Goal: Transaction & Acquisition: Purchase product/service

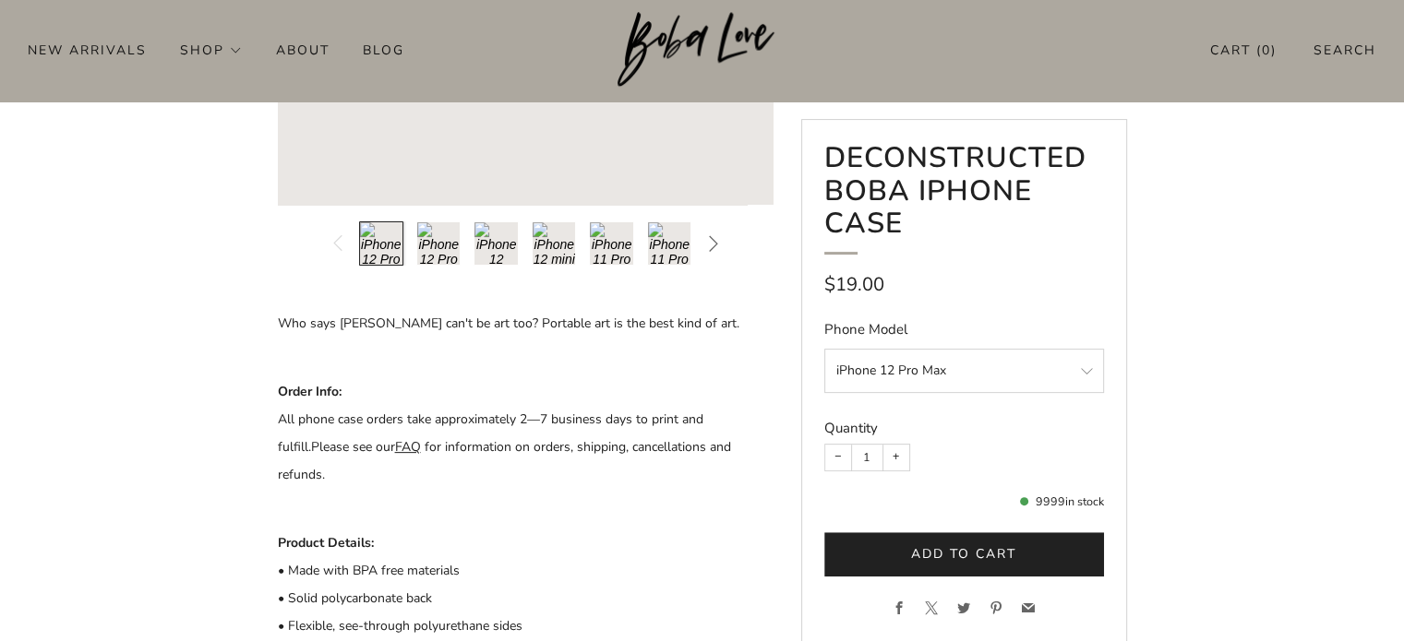
scroll to position [554, 0]
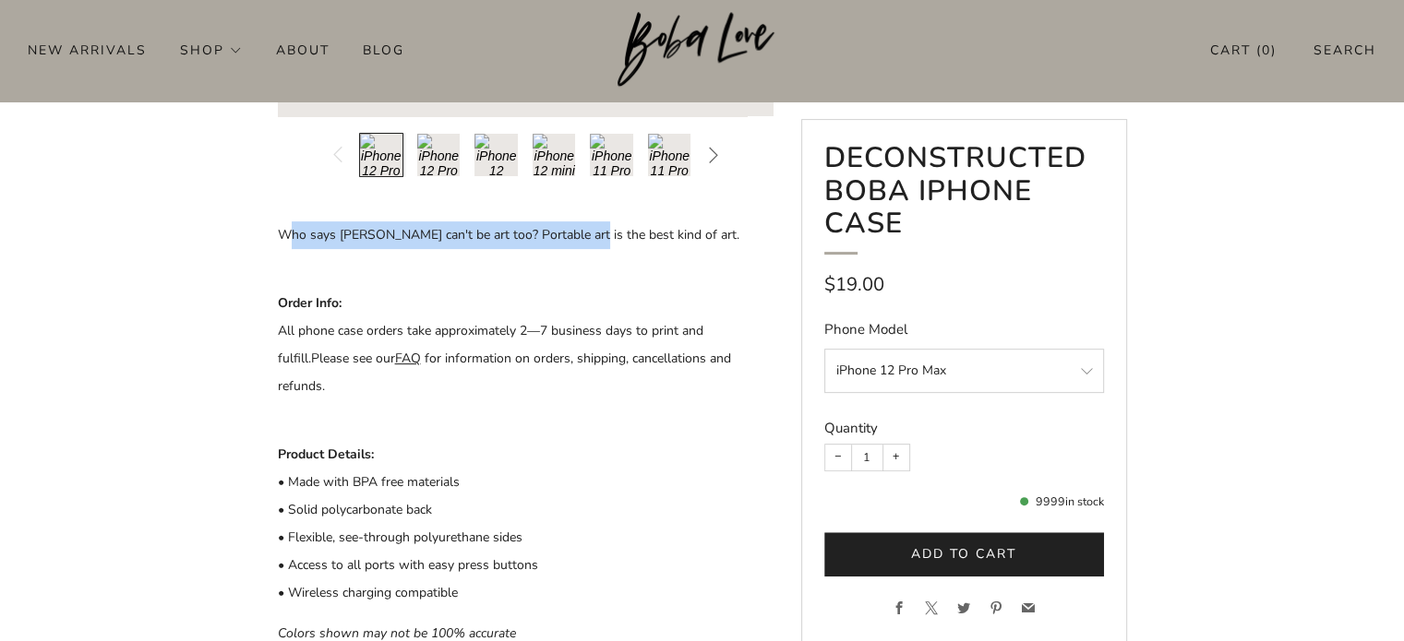
drag, startPoint x: 311, startPoint y: 233, endPoint x: 602, endPoint y: 228, distance: 290.8
click at [595, 228] on p "Who says boba can't be art too? Portable art is the best kind of art." at bounding box center [526, 248] width 496 height 55
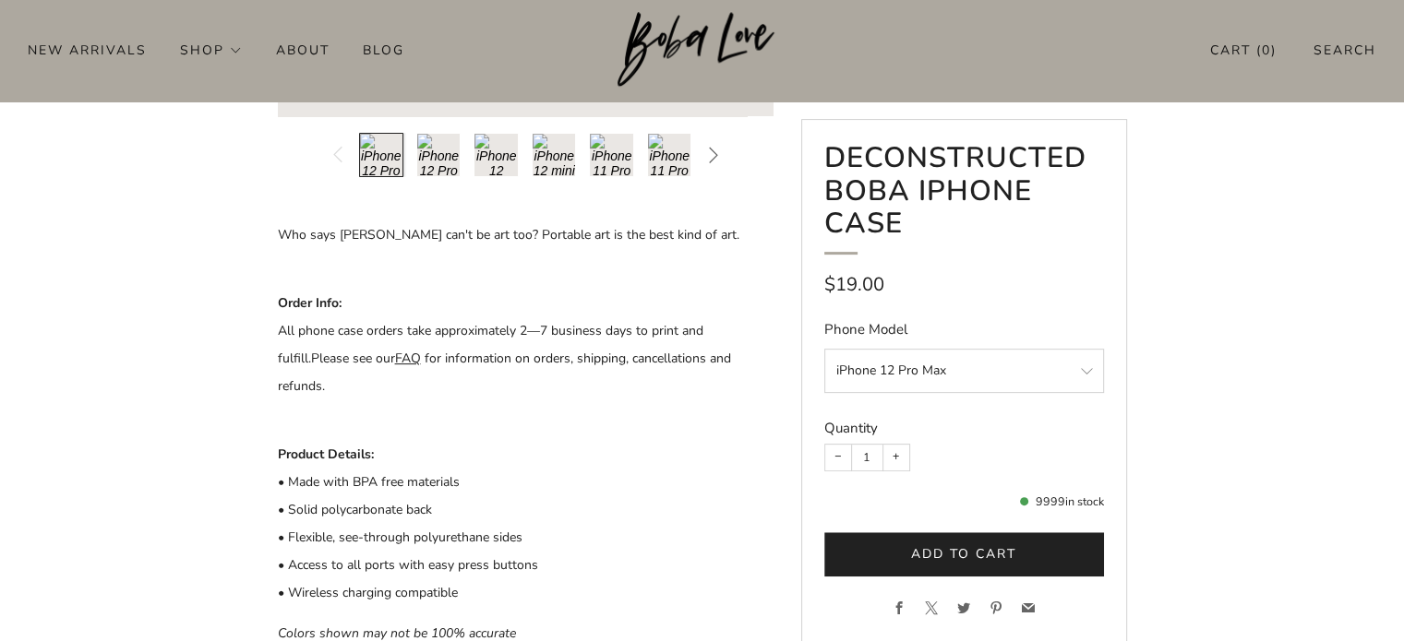
click at [751, 247] on p "Who says boba can't be art too? Portable art is the best kind of art." at bounding box center [526, 248] width 496 height 55
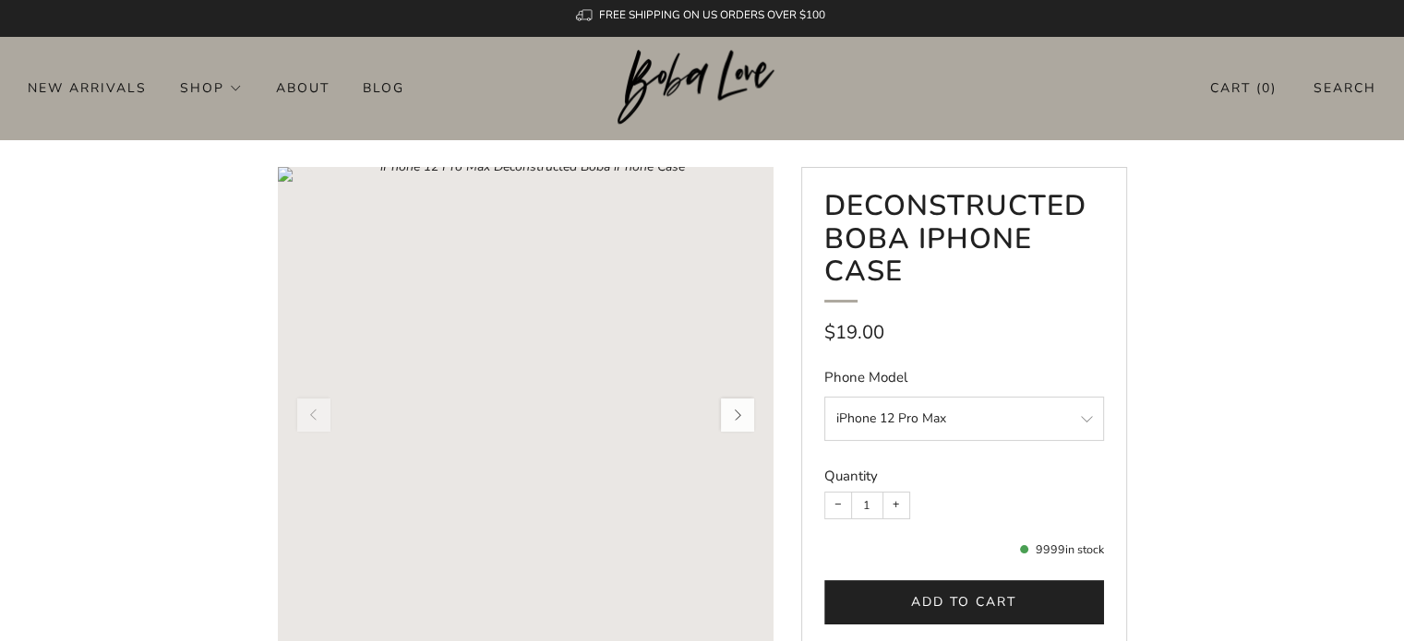
scroll to position [0, 0]
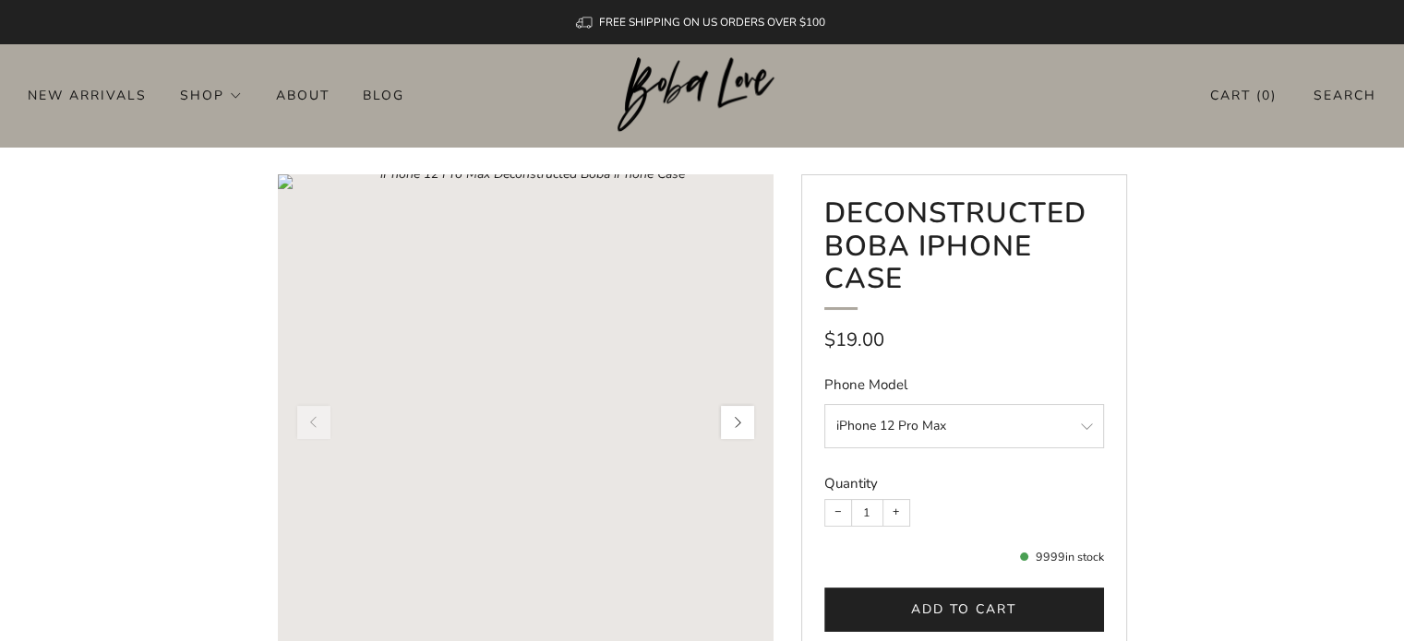
click at [731, 419] on button "button" at bounding box center [737, 422] width 39 height 39
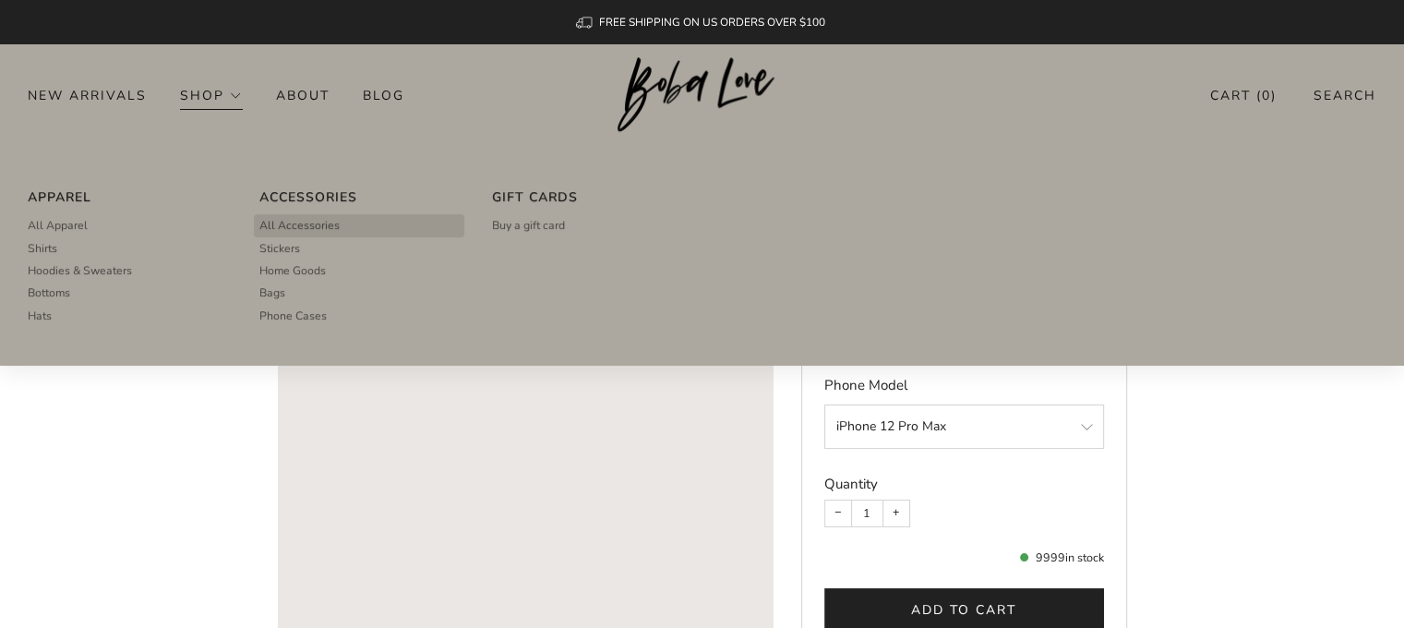
click at [303, 222] on span "All Accessories" at bounding box center [299, 225] width 80 height 17
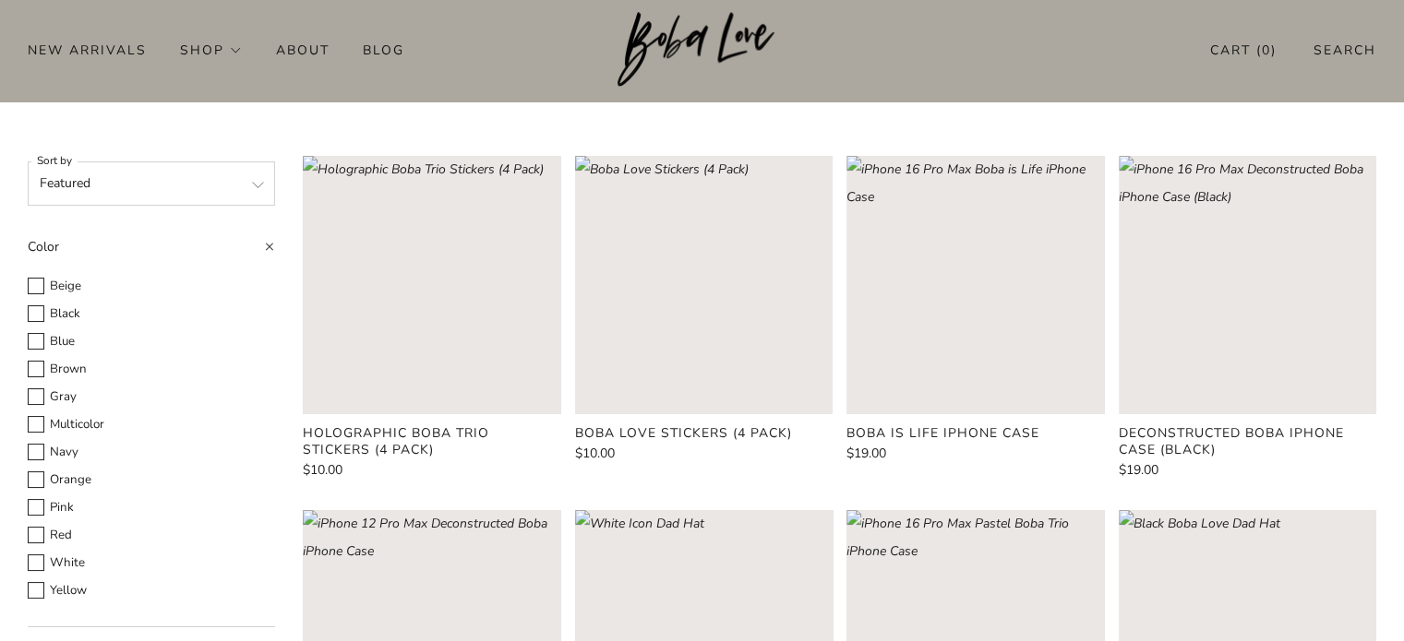
scroll to position [92, 0]
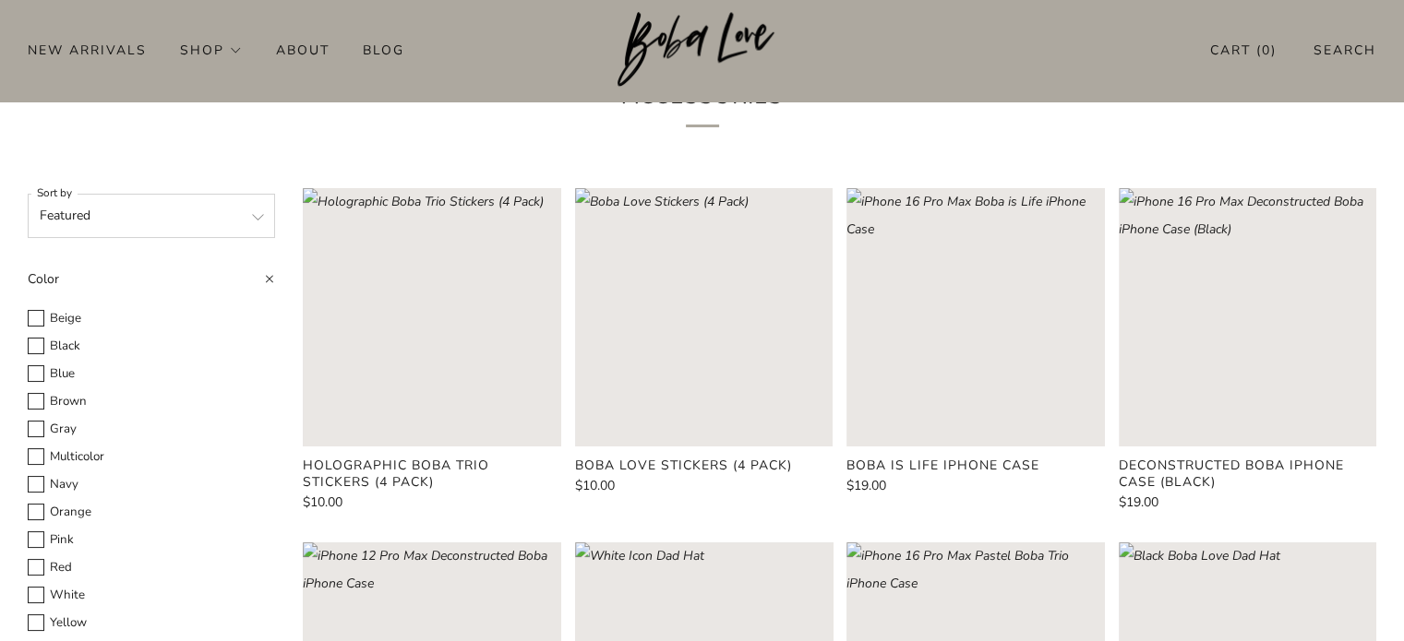
click at [724, 357] on rect "Loading image: Boba Love Stickers (4 Pack)" at bounding box center [703, 316] width 257 height 257
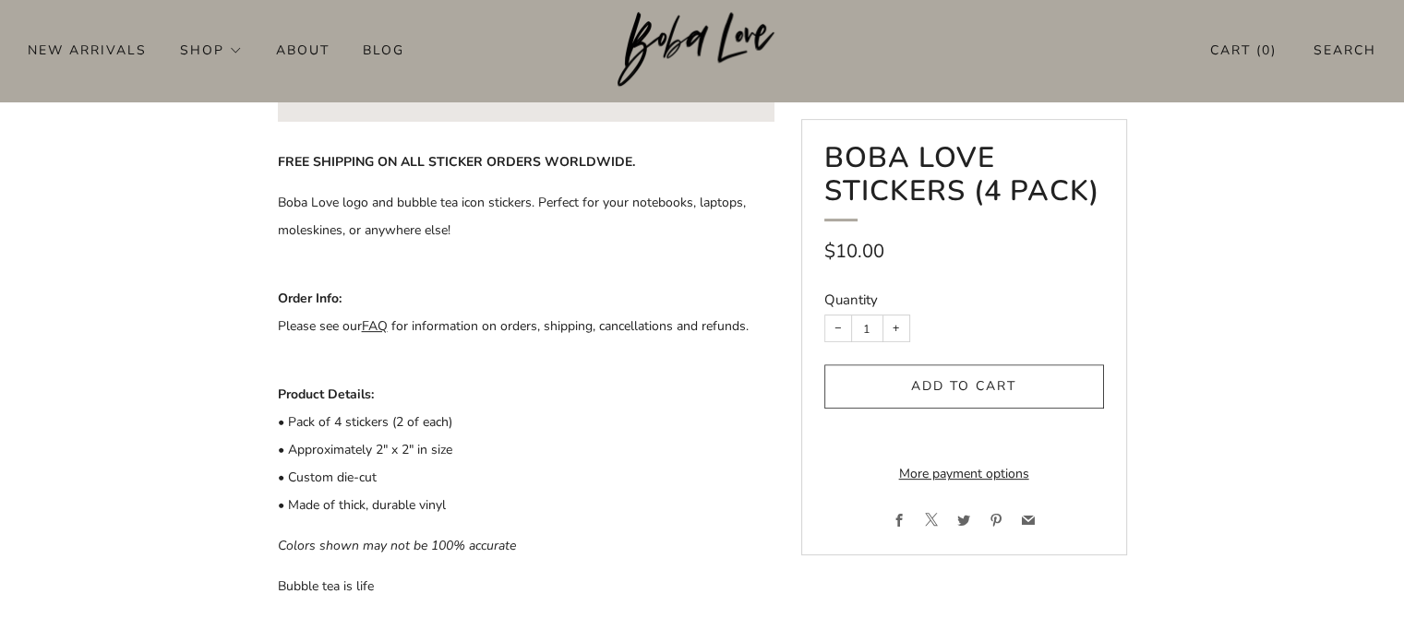
scroll to position [554, 0]
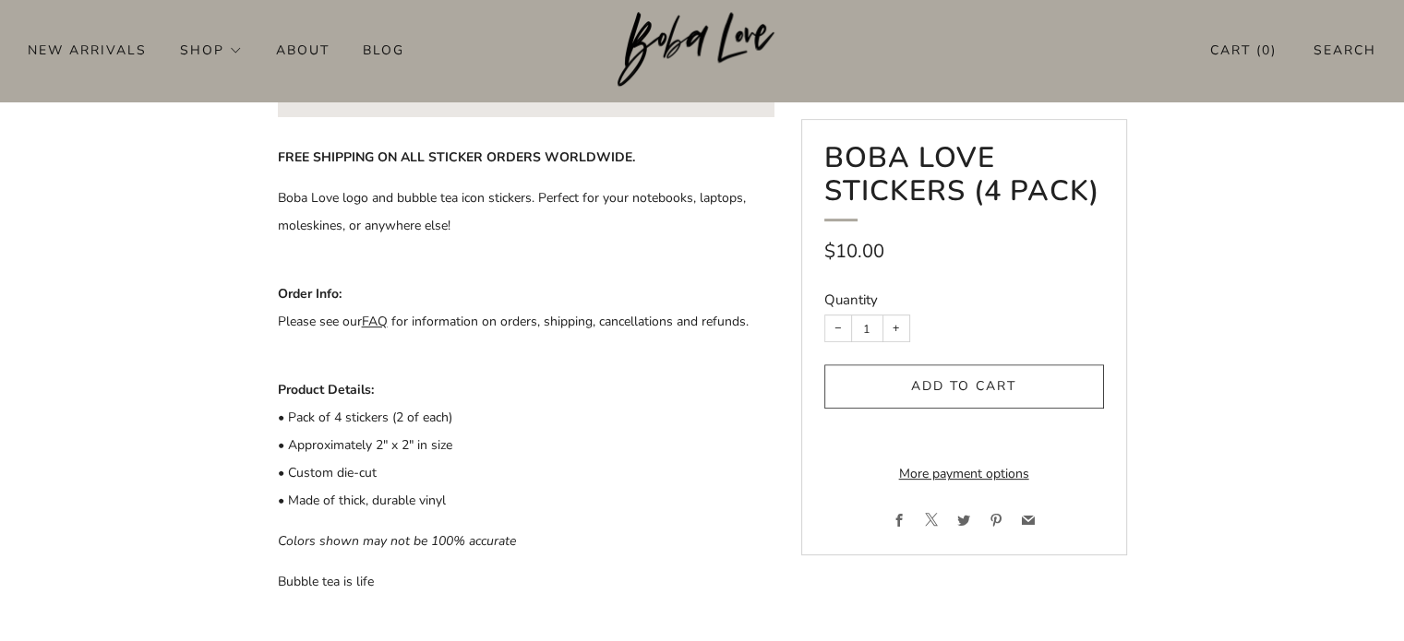
click at [380, 323] on link "FAQ" at bounding box center [375, 322] width 26 height 18
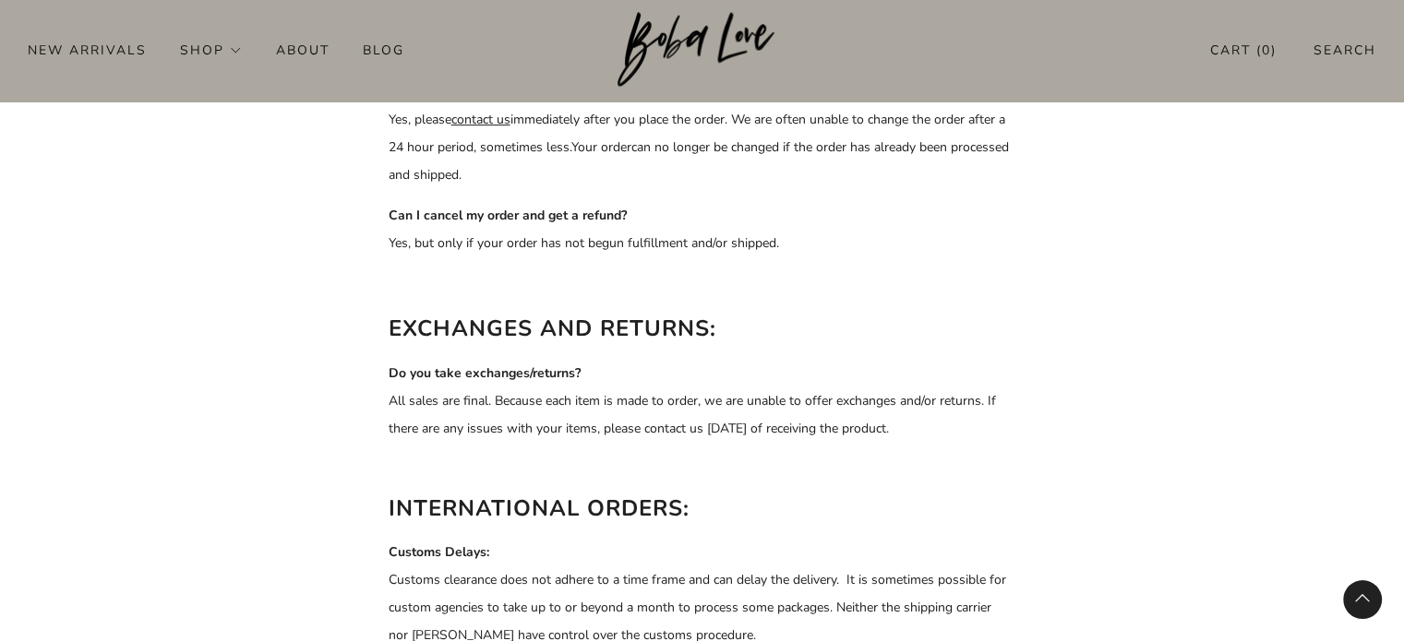
scroll to position [831, 0]
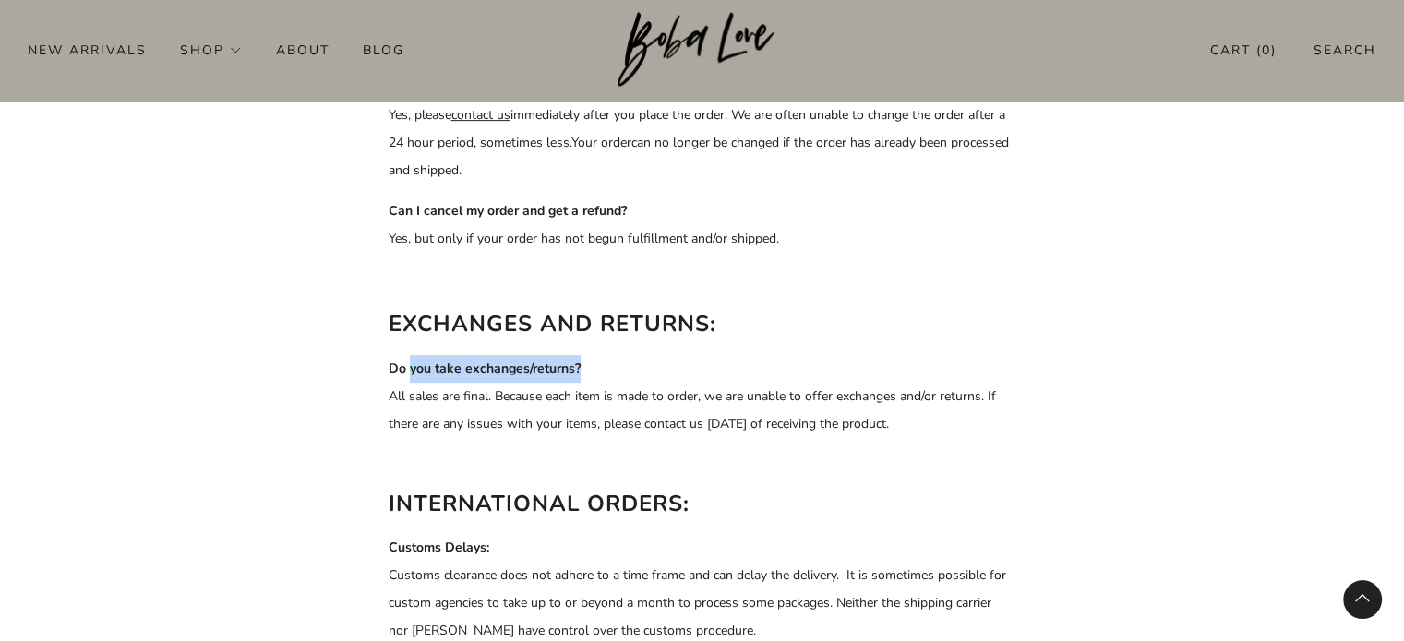
drag, startPoint x: 410, startPoint y: 366, endPoint x: 591, endPoint y: 357, distance: 181.1
click at [591, 357] on p "Do you take exchanges/returns? All sales are final. Because each item is made t…" at bounding box center [703, 396] width 628 height 83
drag, startPoint x: 699, startPoint y: 354, endPoint x: 708, endPoint y: 355, distance: 9.3
click at [701, 354] on div "SHIPPING: Do you ship worldwide? You bet we do! Do you offer free shipping? We …" at bounding box center [703, 151] width 628 height 1478
click at [834, 365] on p "Do you take exchanges/returns? All sales are final. Because each item is made t…" at bounding box center [703, 396] width 628 height 83
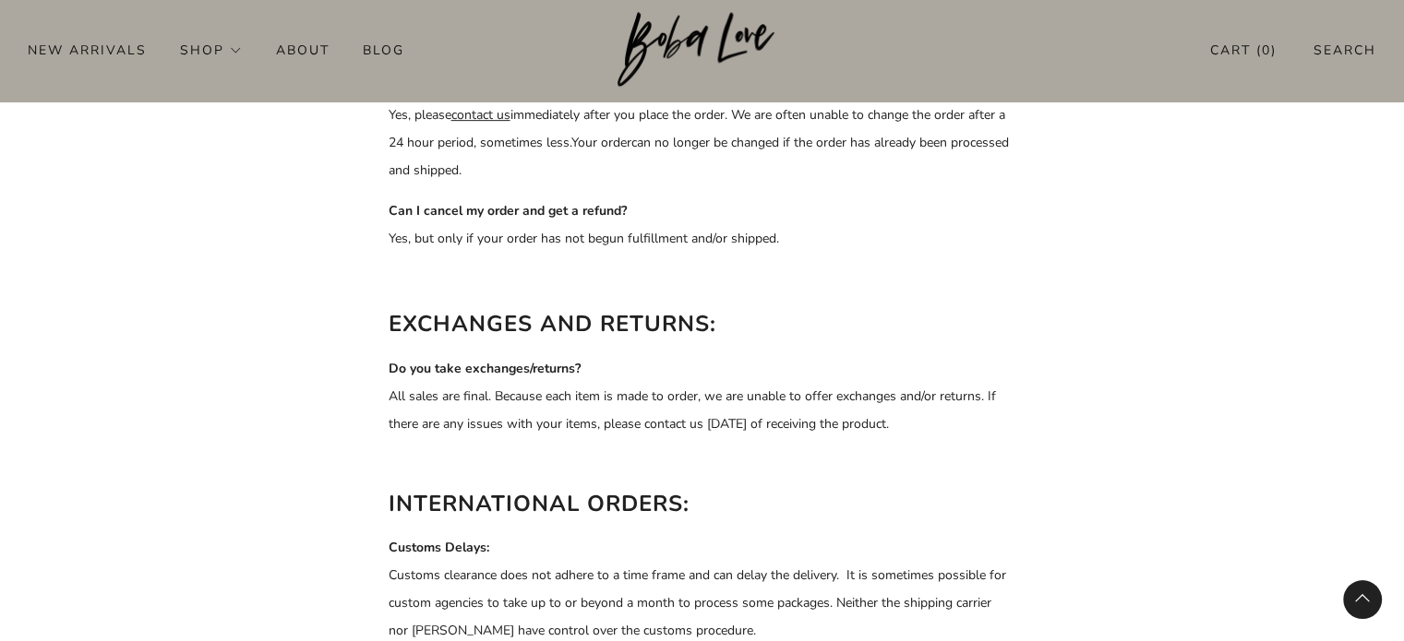
click at [816, 394] on p "Do you take exchanges/returns? All sales are final. Because each item is made t…" at bounding box center [703, 396] width 628 height 83
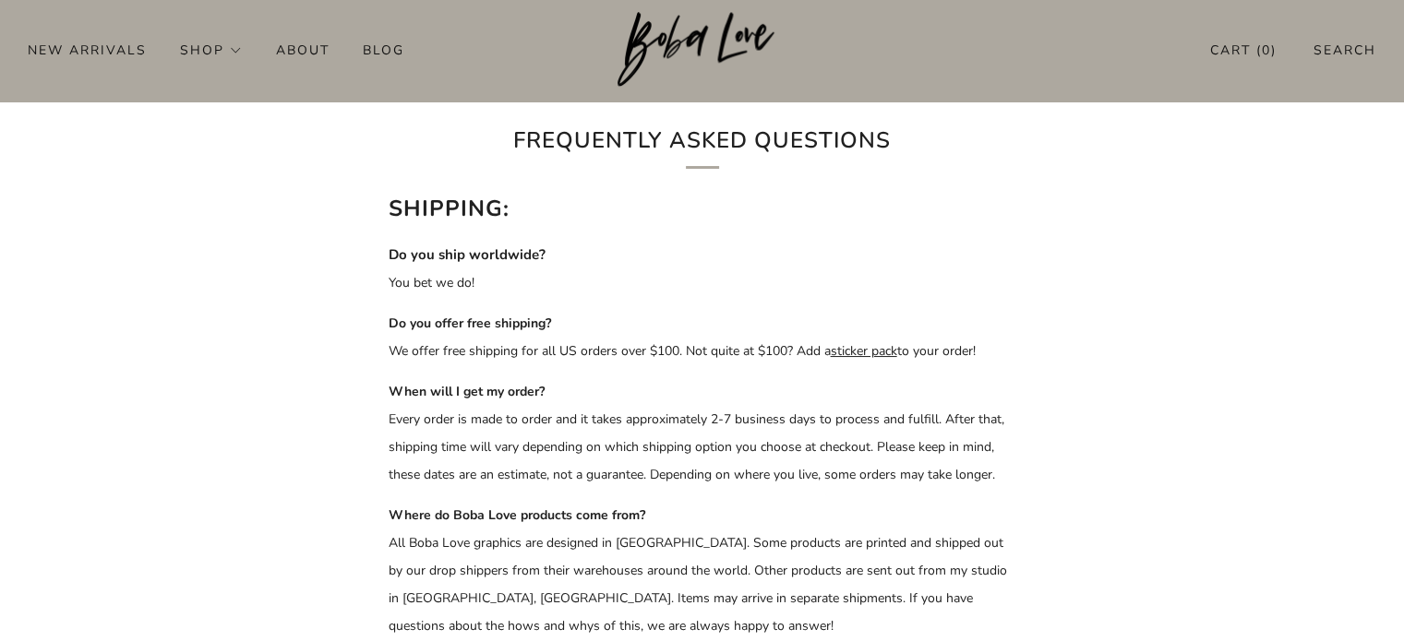
scroll to position [0, 0]
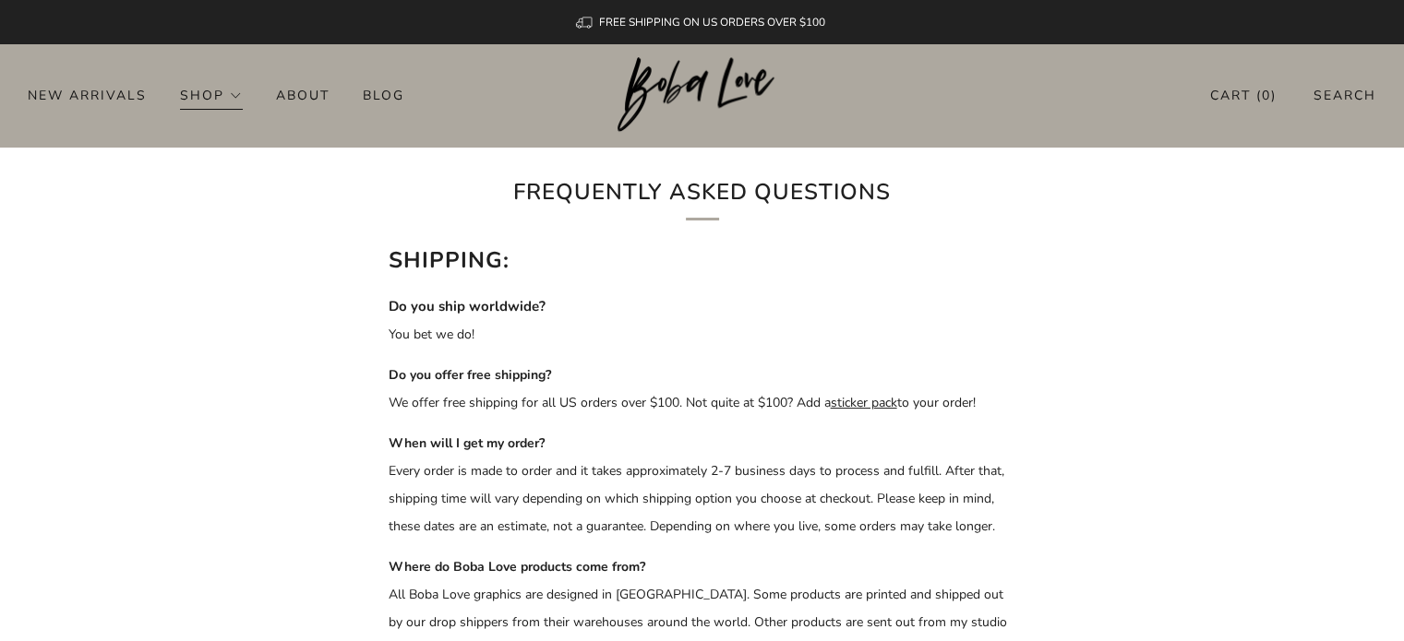
click at [221, 97] on link "Shop" at bounding box center [211, 95] width 63 height 30
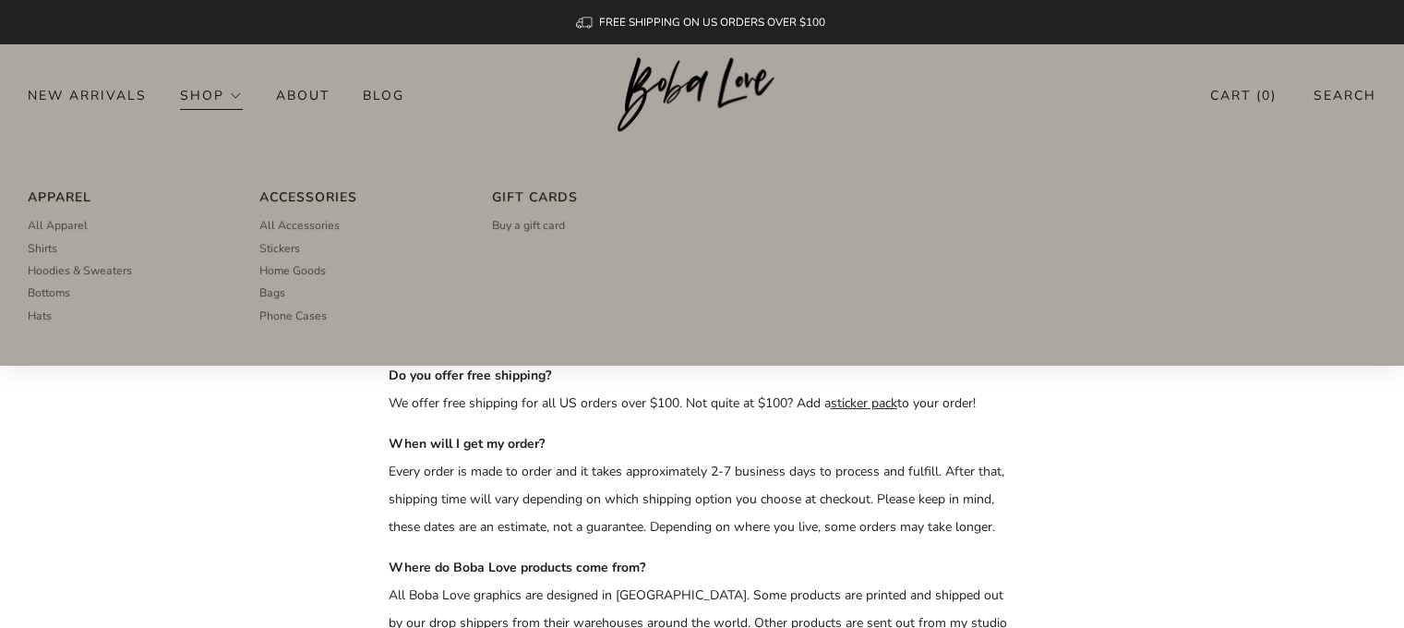
click at [237, 99] on link "Shop" at bounding box center [211, 95] width 63 height 30
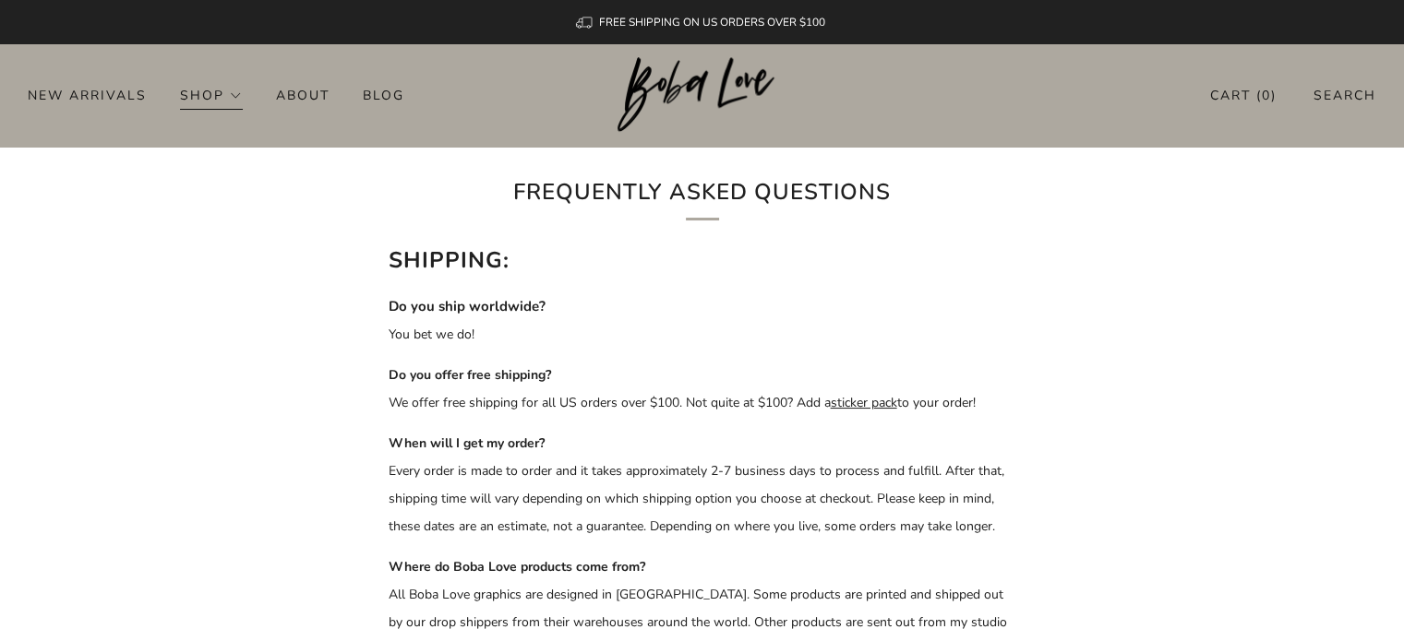
click at [238, 98] on link "Shop" at bounding box center [211, 95] width 63 height 30
click at [211, 96] on link "Shop" at bounding box center [211, 95] width 63 height 30
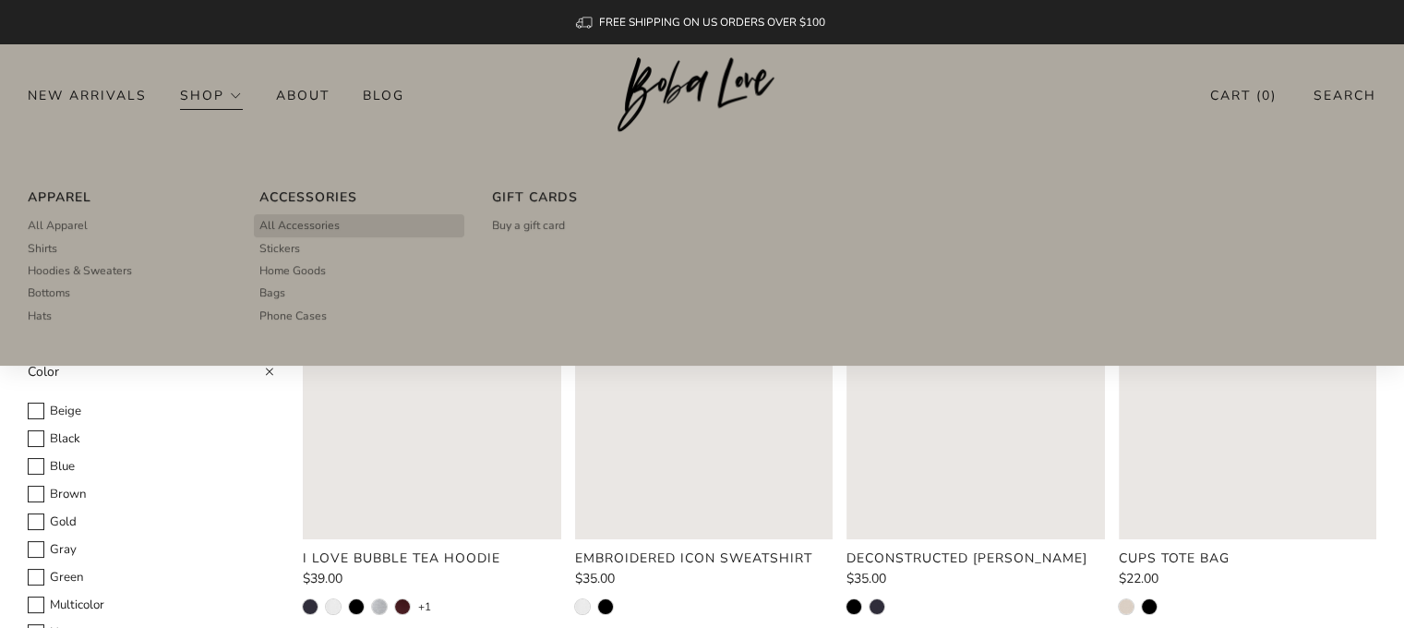
click at [308, 226] on span "All Accessories" at bounding box center [299, 225] width 80 height 17
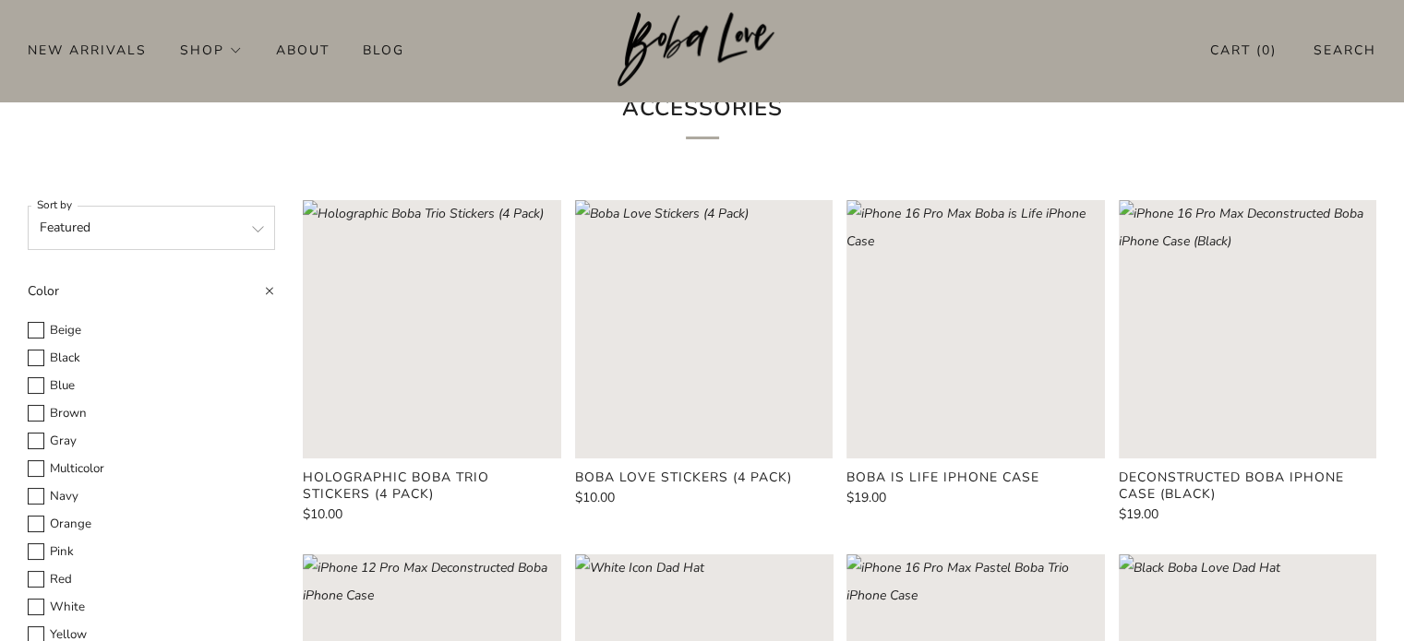
scroll to position [369, 0]
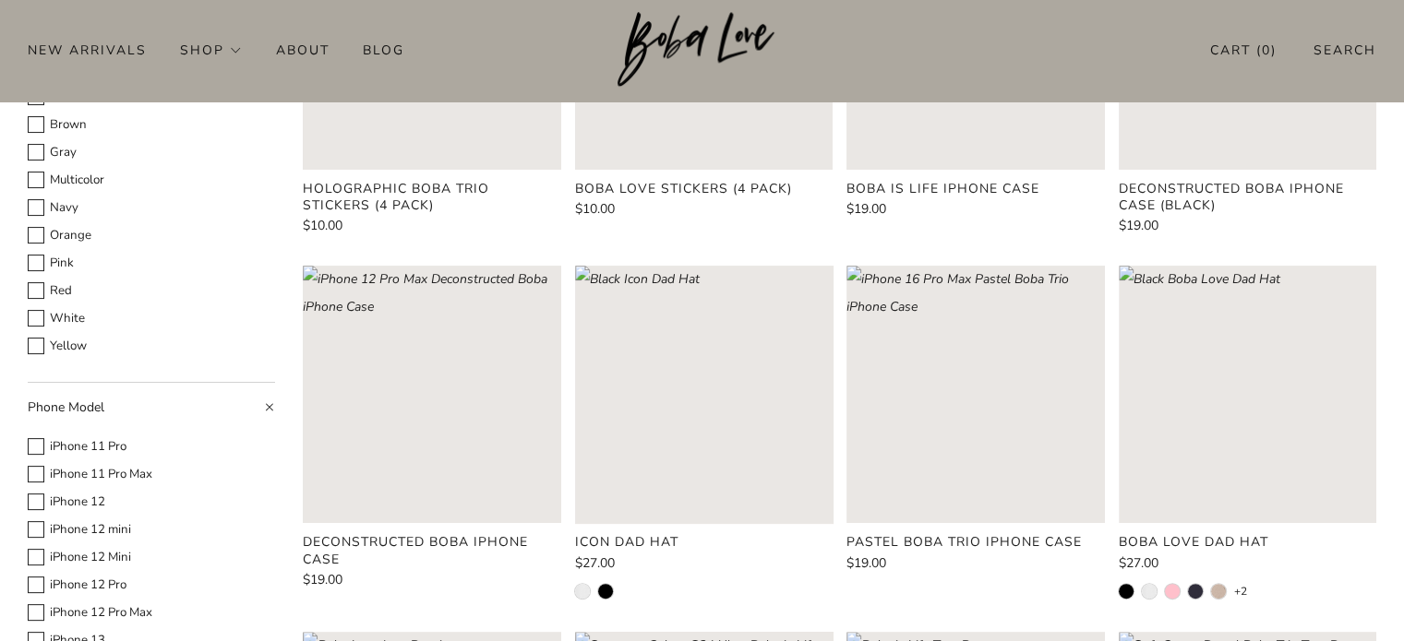
click at [653, 358] on rect "Loading image: White Icon Dad Hat" at bounding box center [703, 394] width 257 height 257
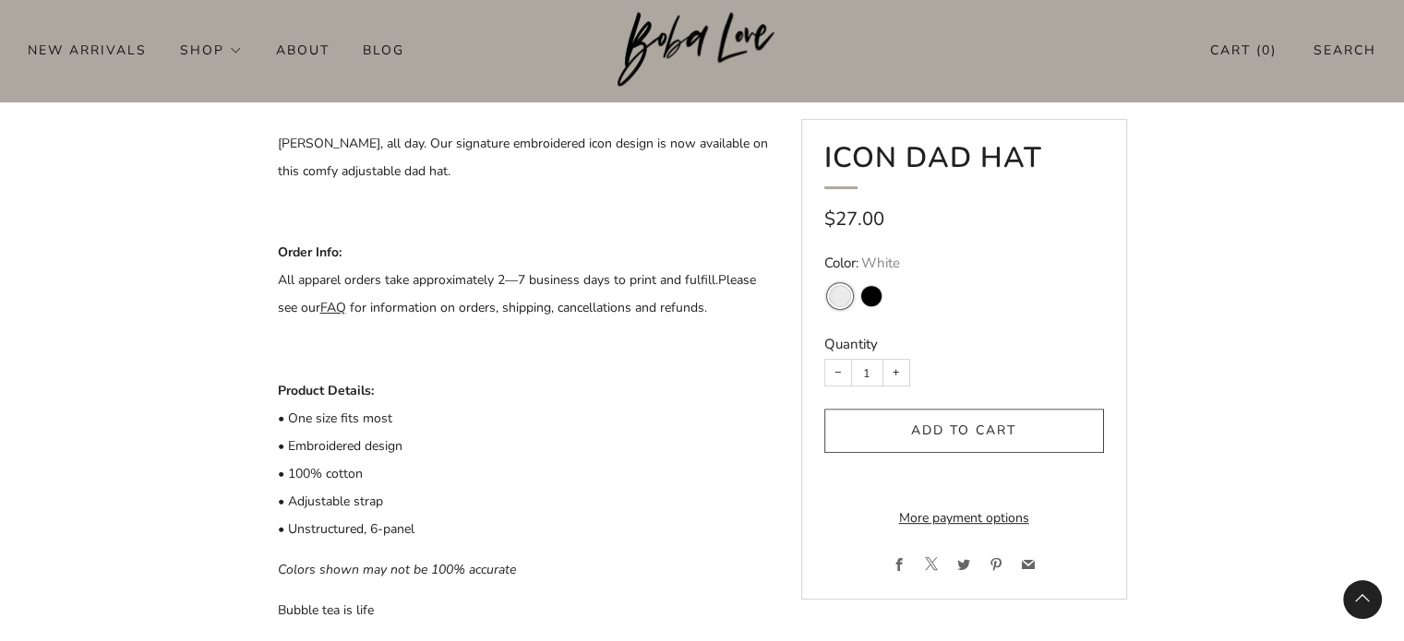
scroll to position [646, 0]
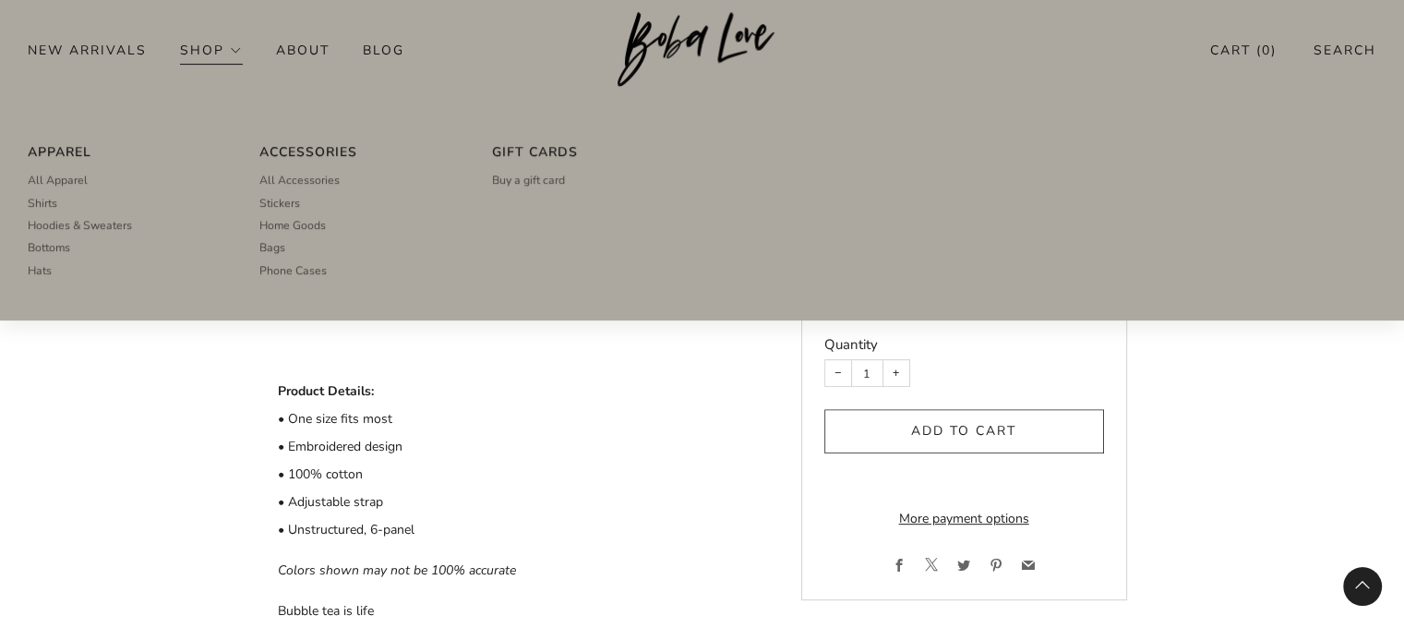
click at [84, 209] on link "Shirts" at bounding box center [127, 203] width 198 height 22
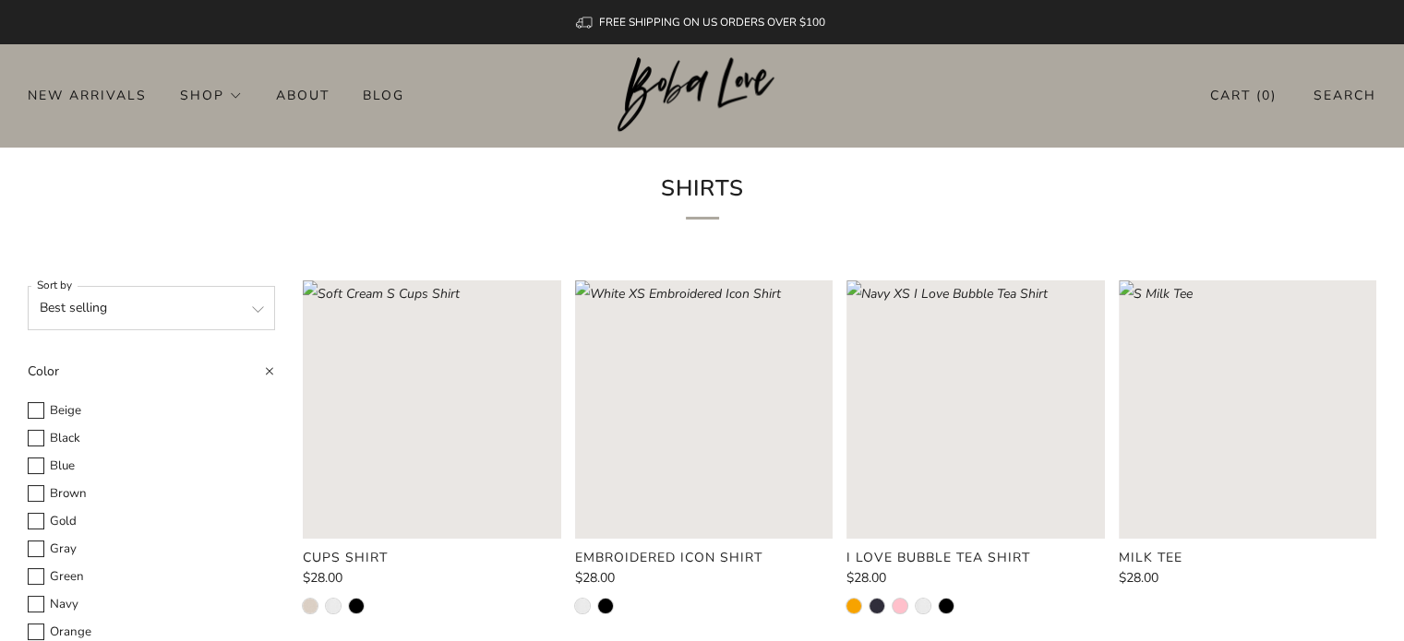
click at [986, 380] on rect "Loading image: Gold S I Love Bubble Tea Shirt" at bounding box center [974, 409] width 257 height 257
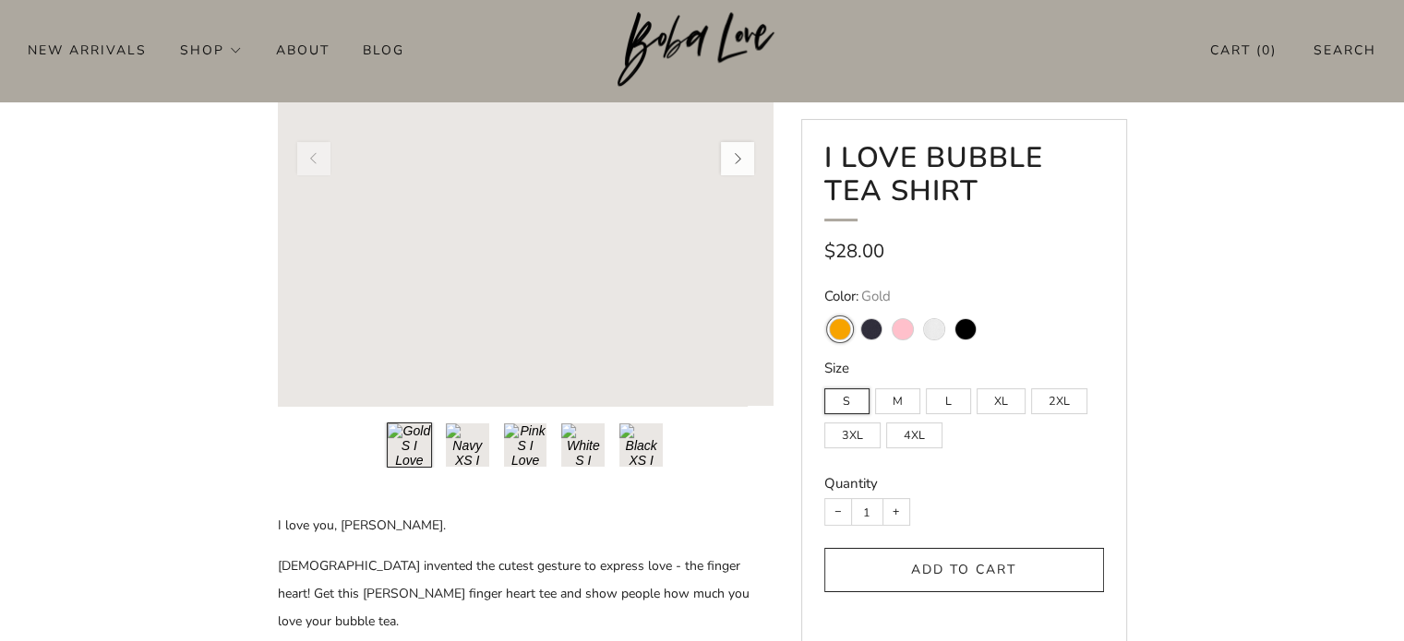
scroll to position [185, 0]
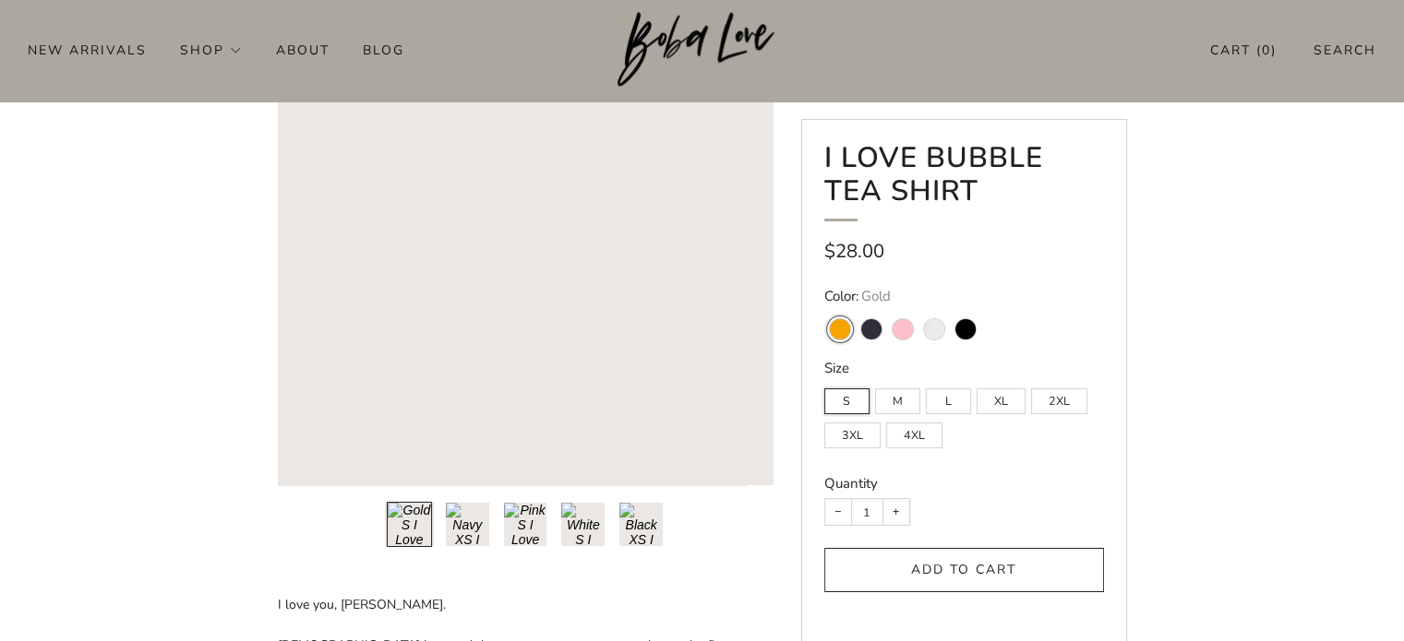
click at [465, 517] on button "Load image into Gallery viewer, 2\a" at bounding box center [467, 524] width 45 height 45
click at [517, 523] on button "Load image into Gallery viewer, 3\a" at bounding box center [525, 524] width 45 height 45
click at [580, 527] on button "Load image into Gallery viewer, 4\a" at bounding box center [582, 524] width 45 height 45
click at [658, 518] on button "Load image into Gallery viewer, 5\a" at bounding box center [640, 524] width 45 height 45
click at [607, 516] on ul at bounding box center [525, 524] width 335 height 45
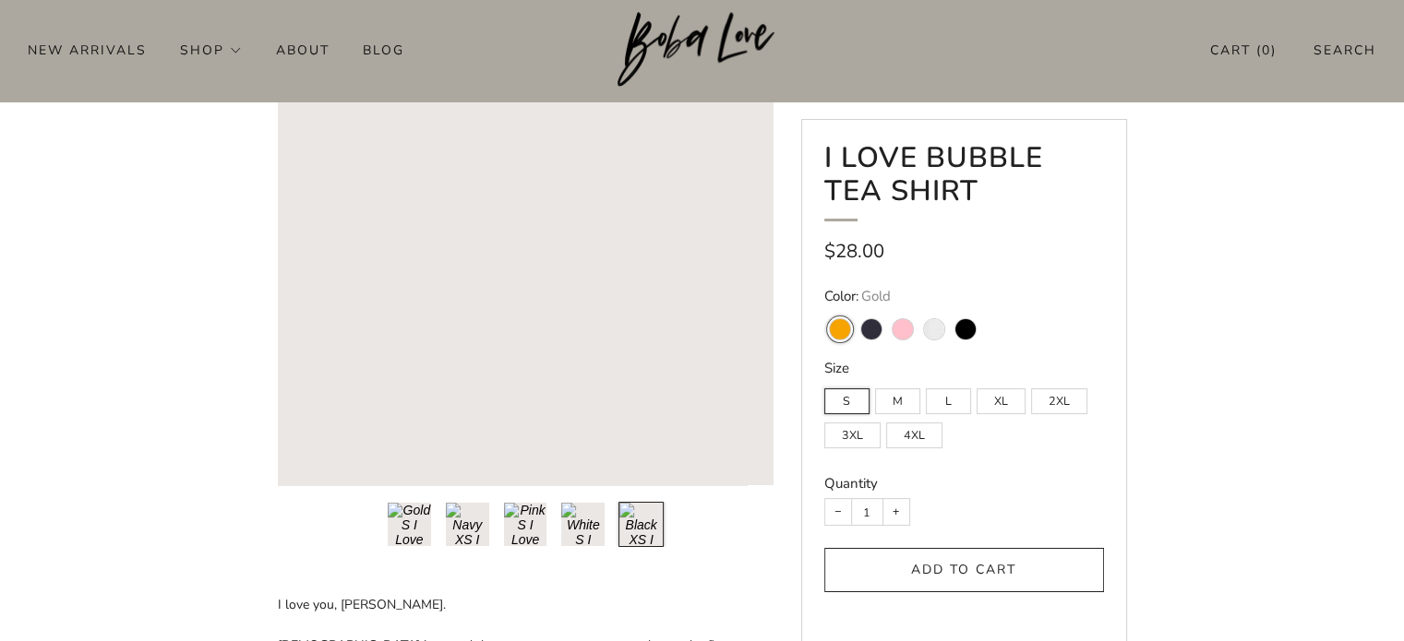
click at [591, 520] on button "Load image into Gallery viewer, 4\a" at bounding box center [582, 524] width 45 height 45
click at [515, 520] on button "Load image into Gallery viewer, 3\a" at bounding box center [525, 524] width 45 height 45
click at [466, 525] on button "Load image into Gallery viewer, 2\a" at bounding box center [467, 524] width 45 height 45
click at [402, 523] on button "Load image into Gallery viewer, 1\a" at bounding box center [409, 524] width 45 height 45
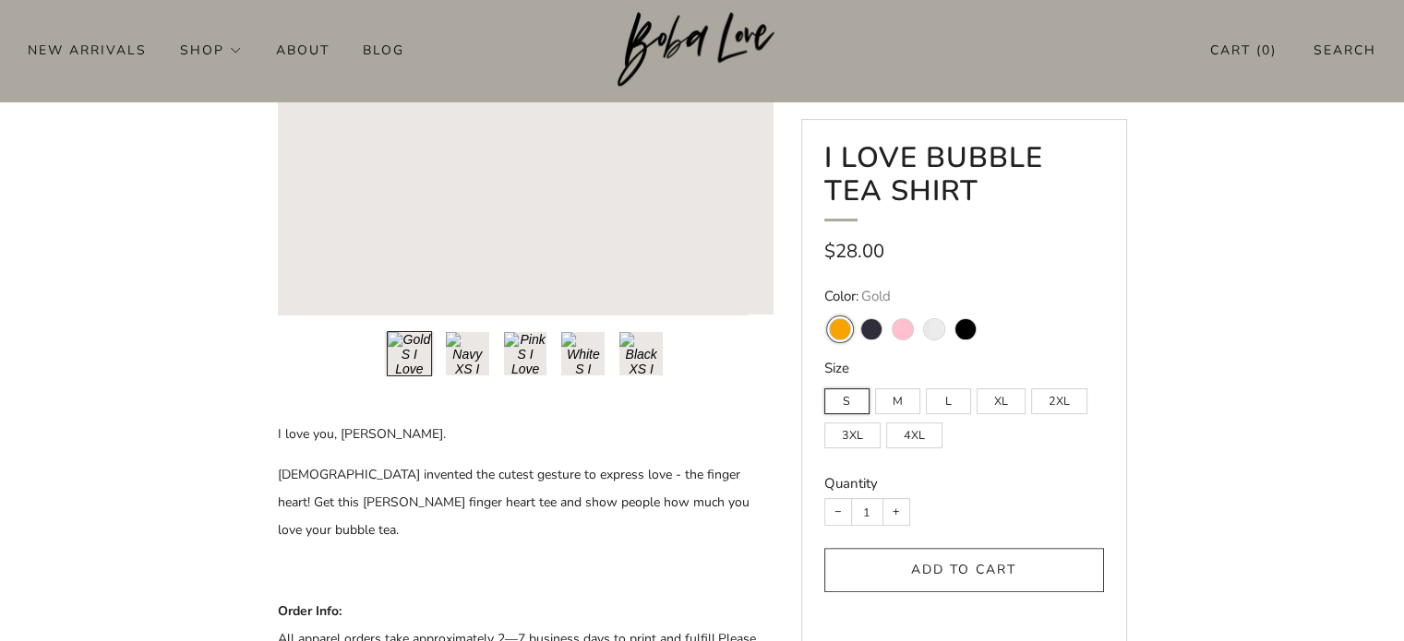
scroll to position [369, 0]
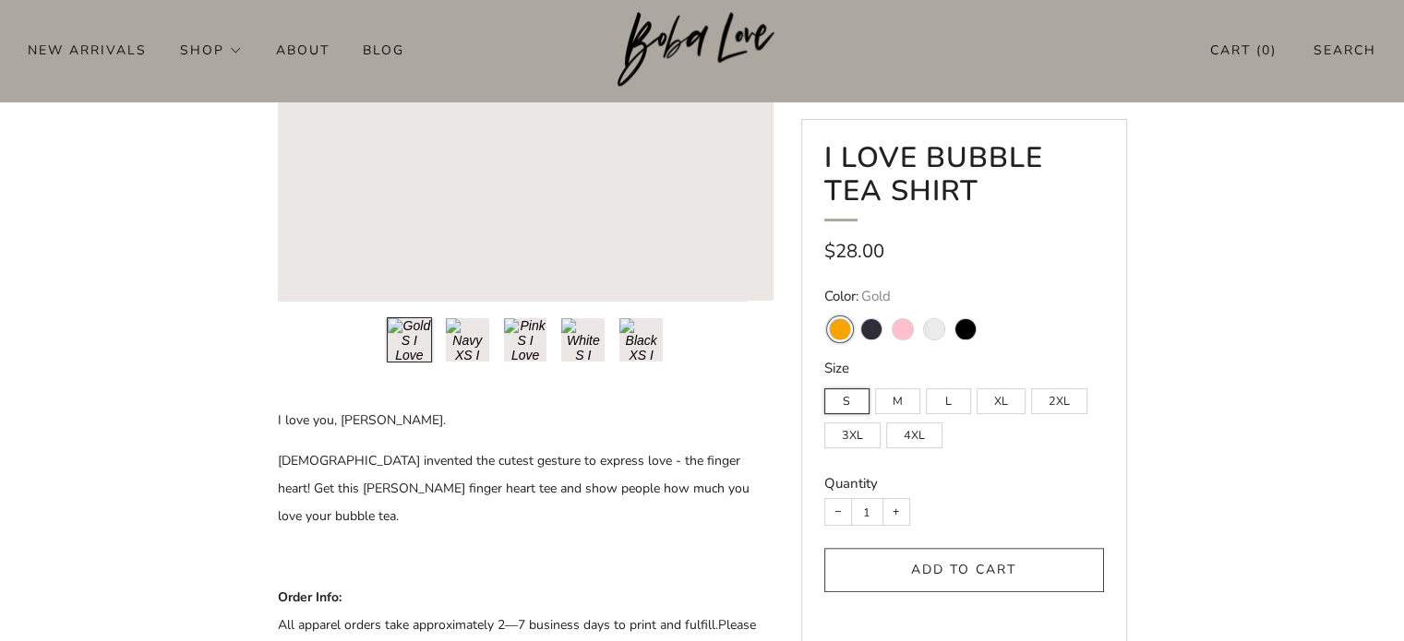
click at [869, 321] on variant-swatch "Navy" at bounding box center [871, 329] width 20 height 20
click at [856, 308] on input "Navy" at bounding box center [855, 307] width 1 height 1
radio input "true"
click at [918, 324] on span "White" at bounding box center [933, 325] width 31 height 34
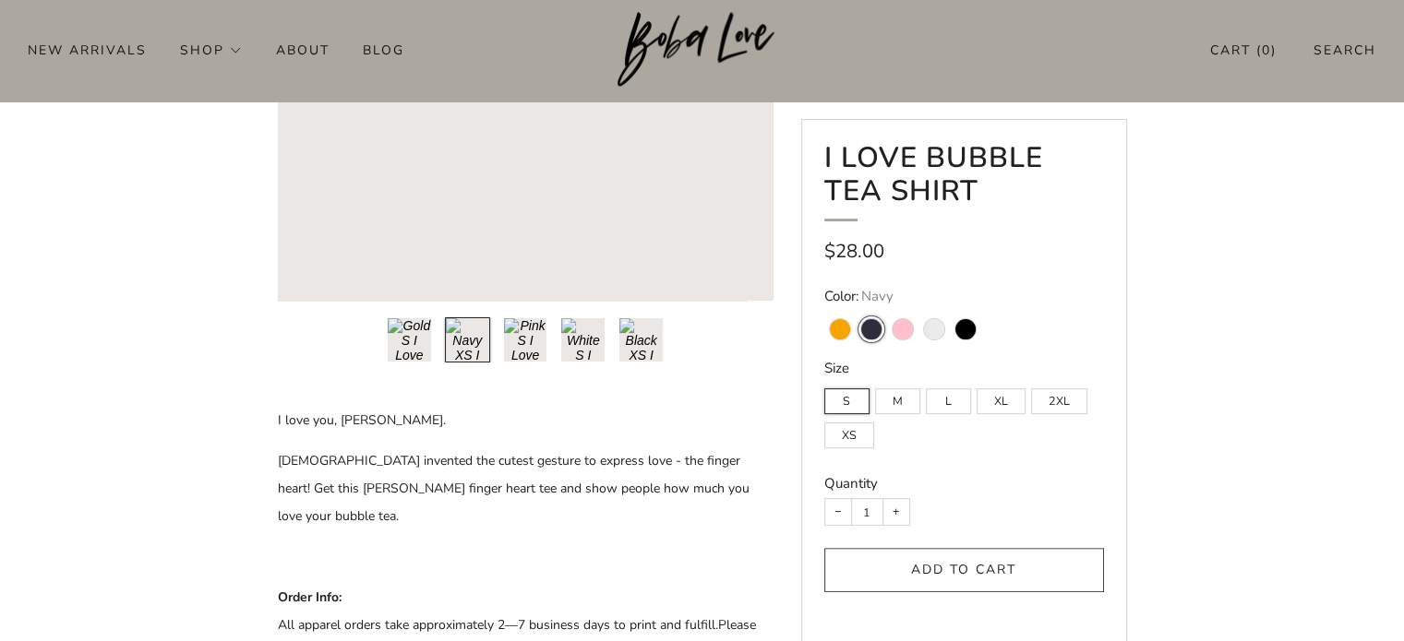
click at [907, 327] on variant-swatch "Pink" at bounding box center [902, 329] width 20 height 20
click at [887, 308] on input "Pink" at bounding box center [886, 307] width 1 height 1
radio input "true"
click at [939, 325] on variant-swatch "White" at bounding box center [934, 329] width 20 height 20
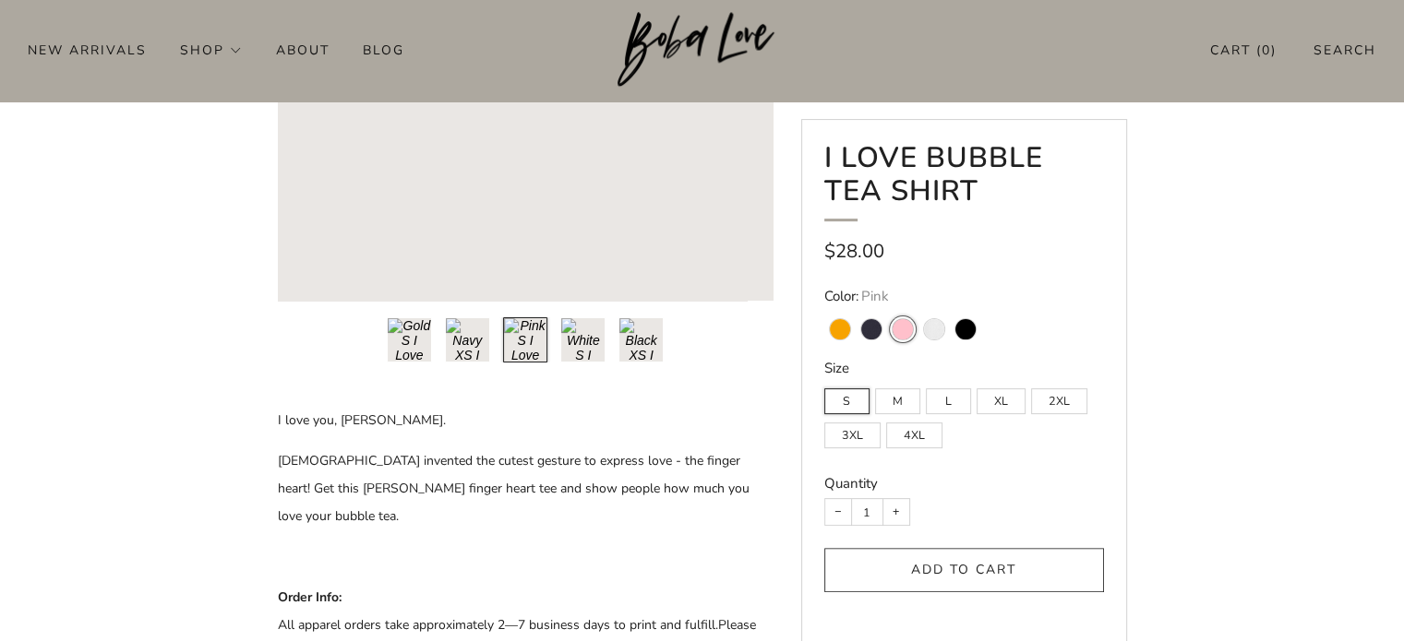
click at [918, 308] on input "White" at bounding box center [917, 307] width 1 height 1
radio input "true"
click at [963, 324] on variant-swatch "Black" at bounding box center [965, 329] width 20 height 20
click at [950, 308] on input "Black" at bounding box center [949, 307] width 1 height 1
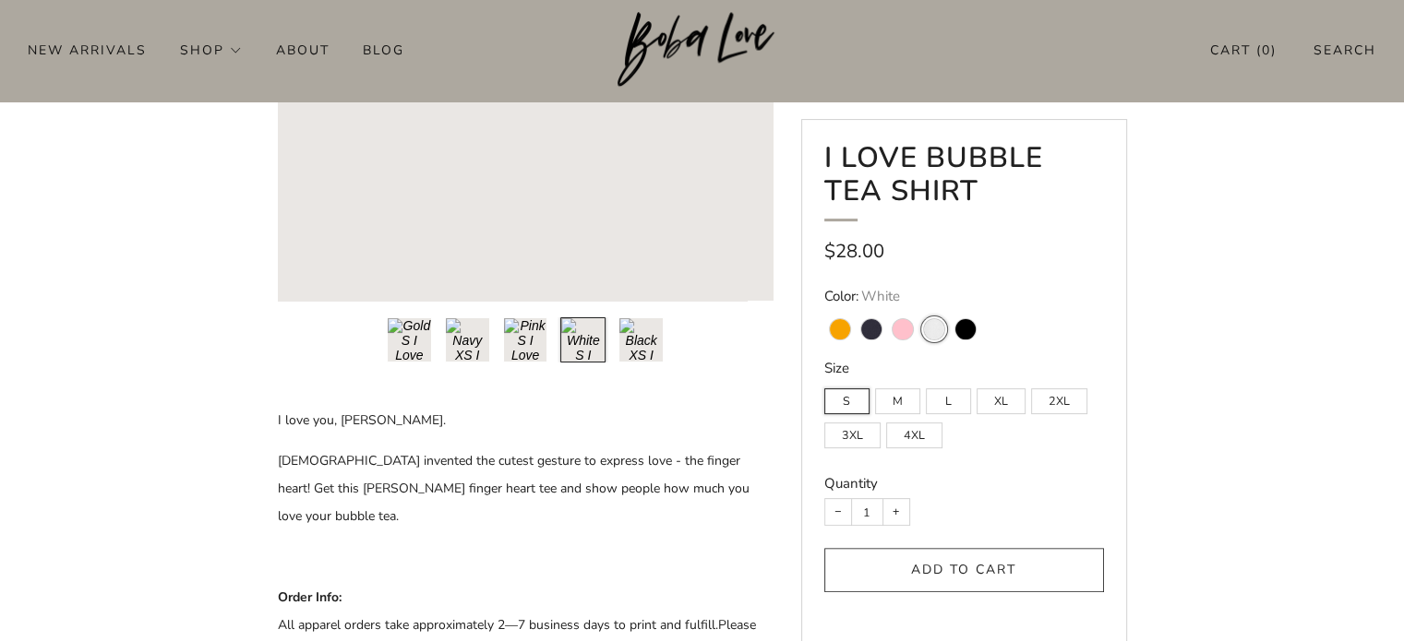
radio input "true"
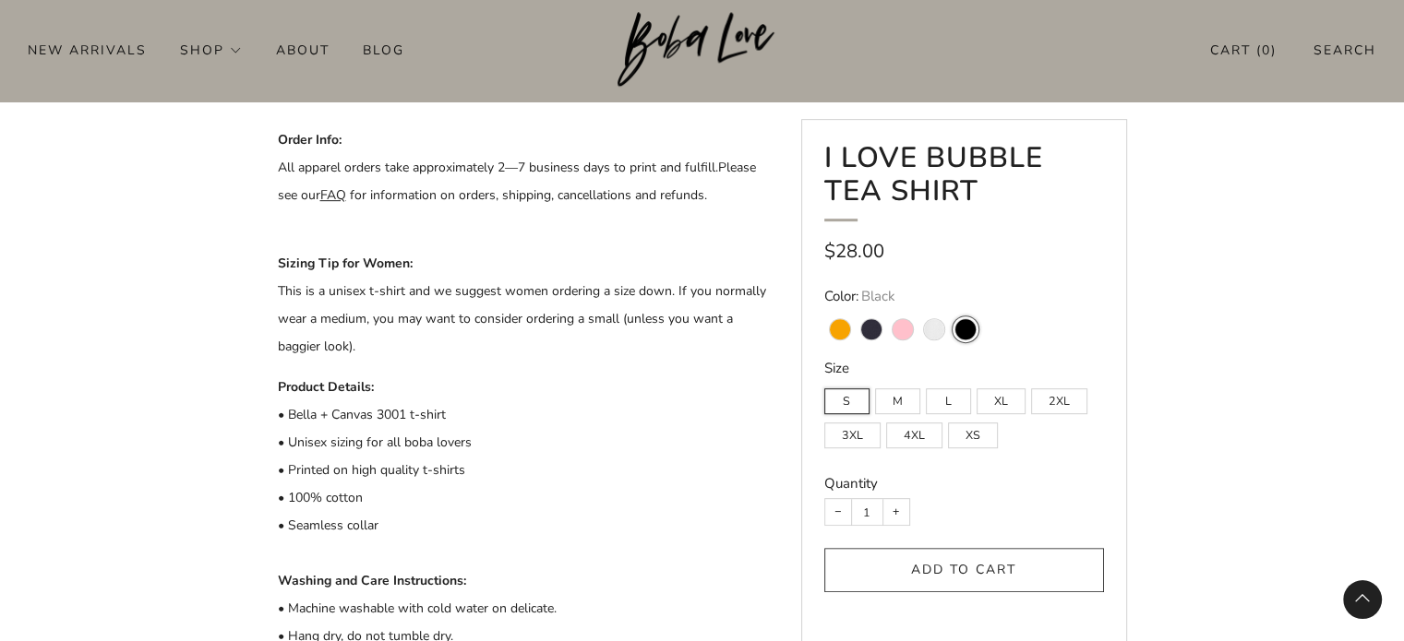
scroll to position [831, 0]
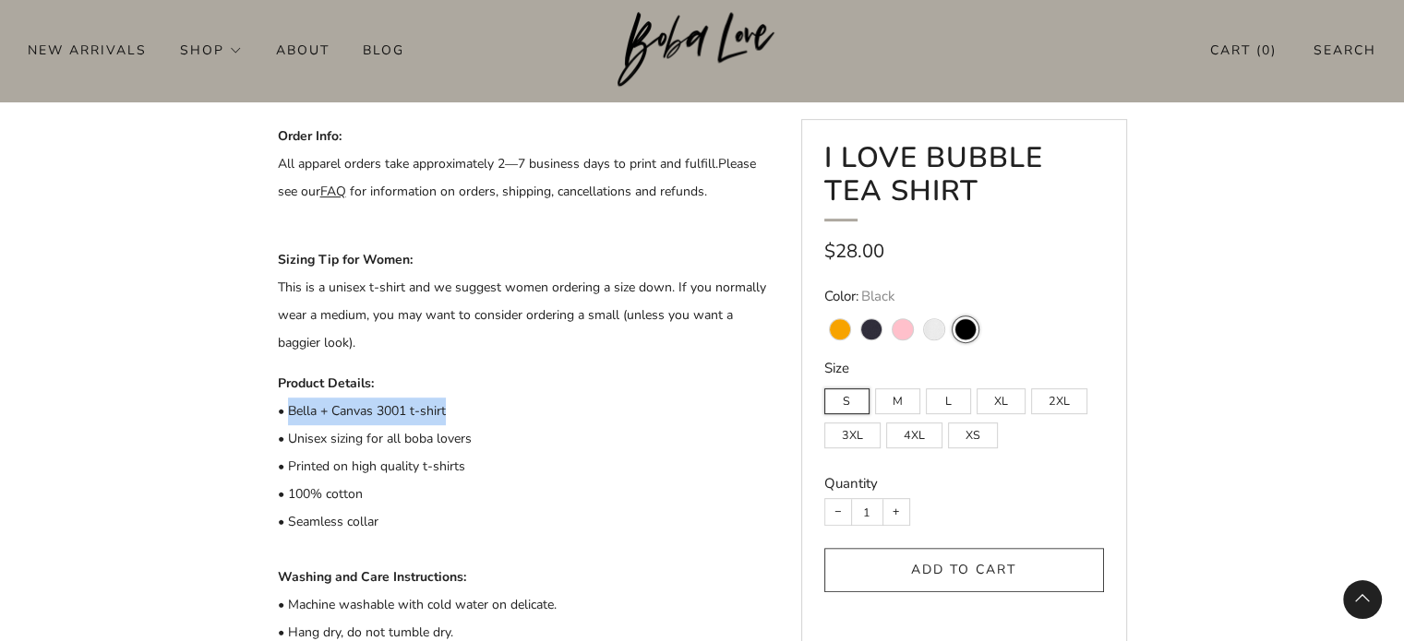
drag, startPoint x: 460, startPoint y: 376, endPoint x: 285, endPoint y: 379, distance: 174.5
click at [285, 379] on p "Product Details: • Bella + Canvas 3001 t-shirt • Unisex sizing for all boba lov…" at bounding box center [526, 508] width 496 height 277
copy span "Bella + Canvas 3001 t-shirt"
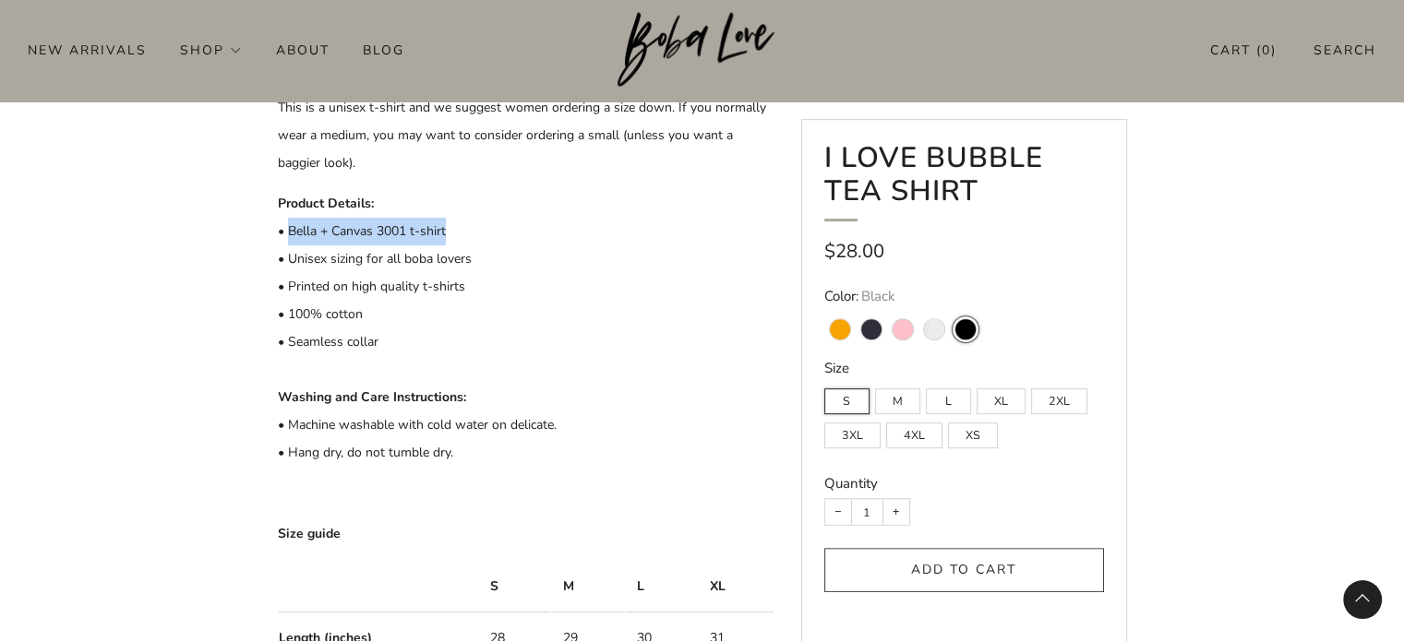
scroll to position [1015, 0]
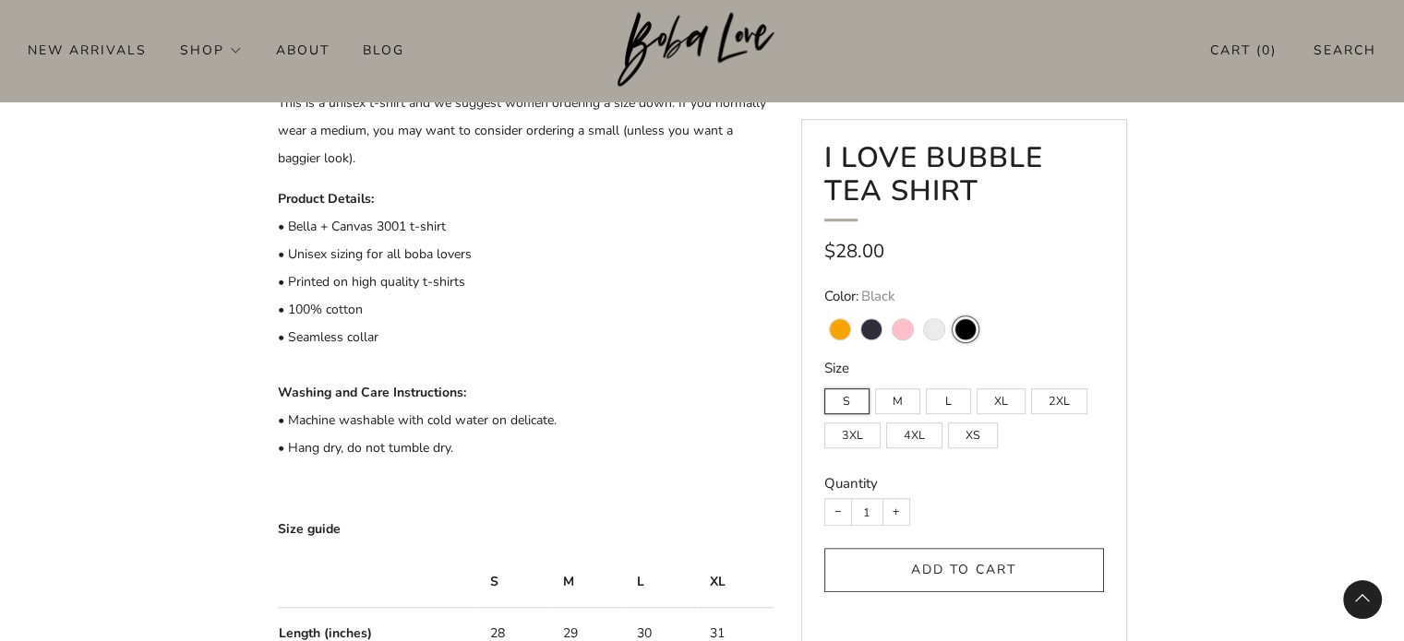
click at [551, 331] on p "Product Details: • Bella + Canvas 3001 t-shirt • Unisex sizing for all boba lov…" at bounding box center [526, 323] width 496 height 277
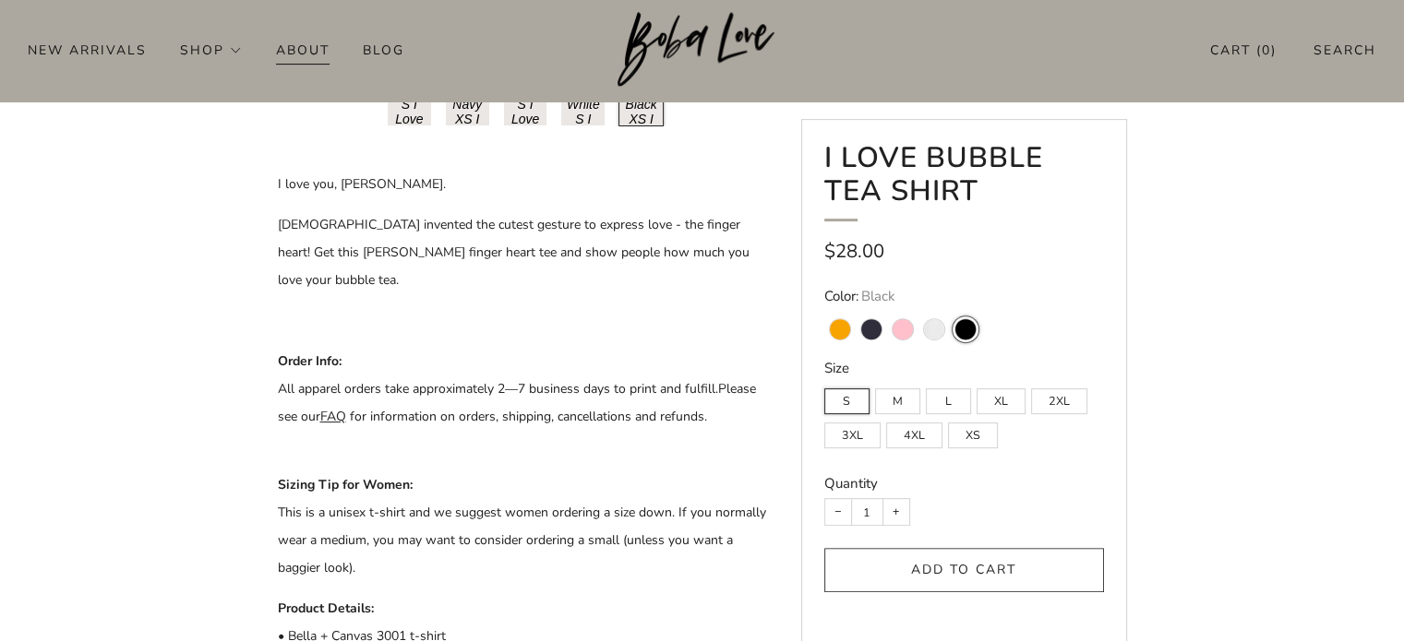
scroll to position [554, 0]
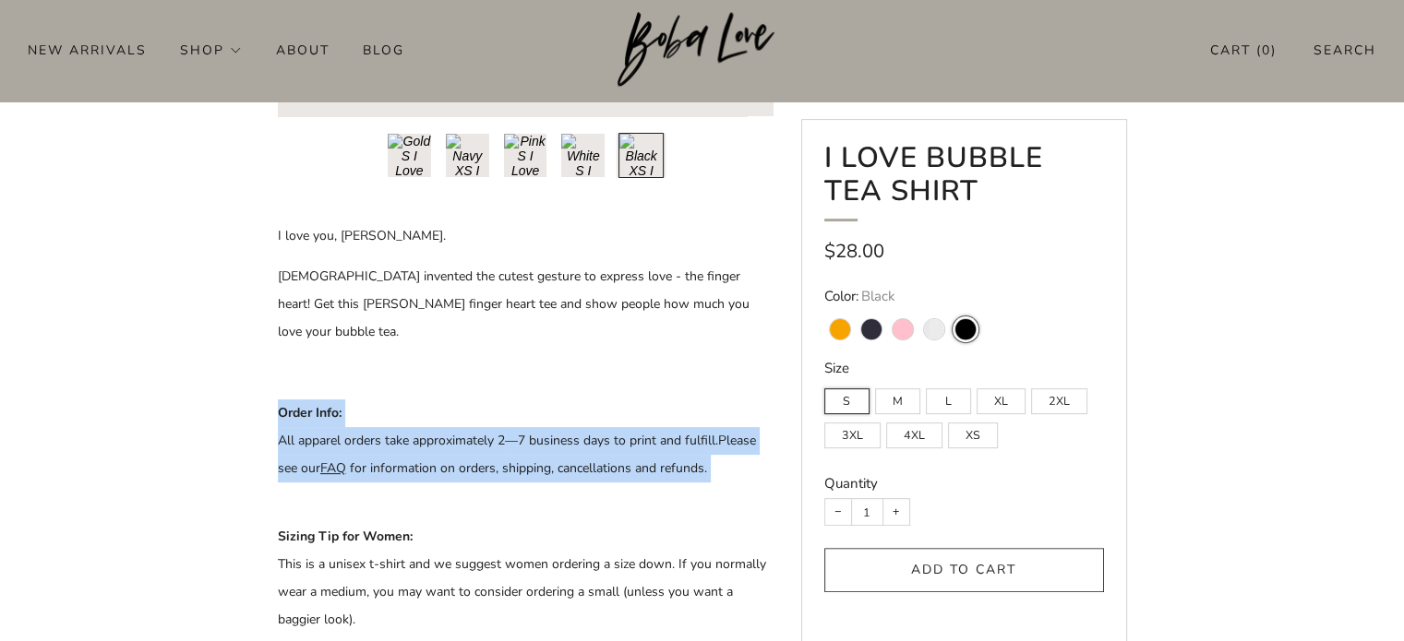
drag, startPoint x: 730, startPoint y: 449, endPoint x: 268, endPoint y: 388, distance: 466.5
click at [268, 388] on div at bounding box center [702, 458] width 904 height 1674
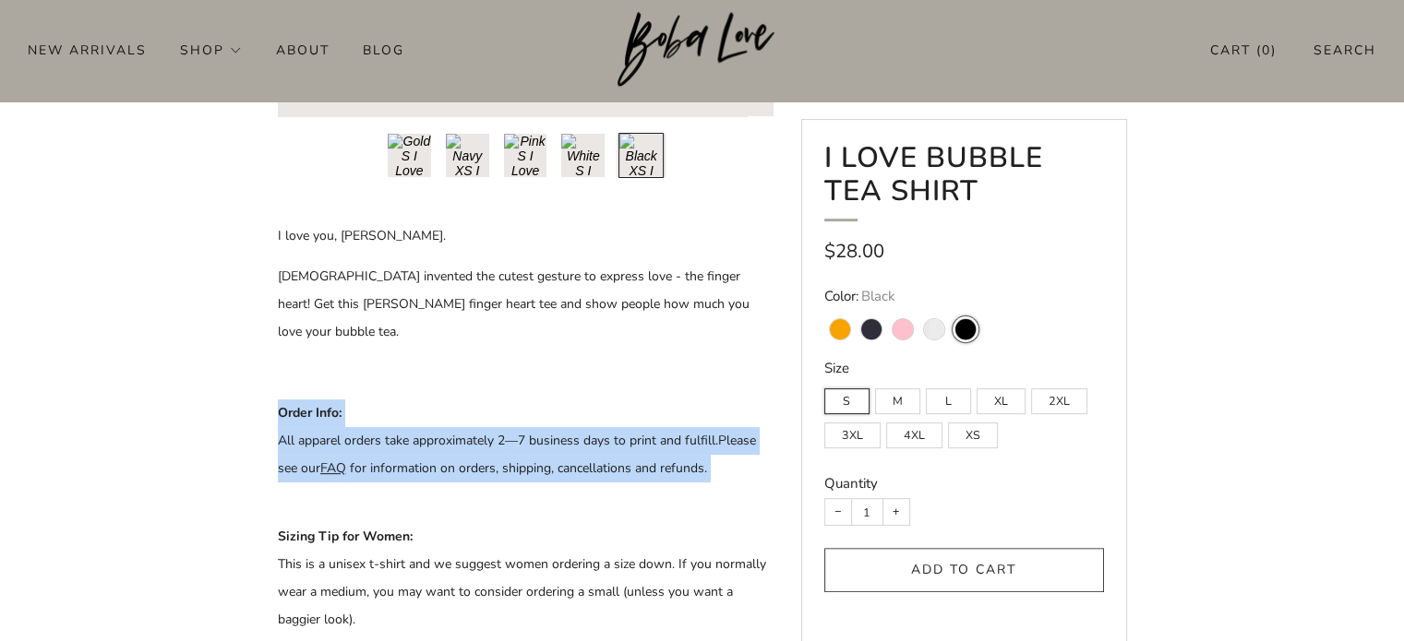
drag, startPoint x: 716, startPoint y: 446, endPoint x: 255, endPoint y: 379, distance: 466.2
click at [255, 379] on div at bounding box center [702, 458] width 904 height 1674
copy p "Order Info: All apparel orders take approximately 2 —7 business days to print a…"
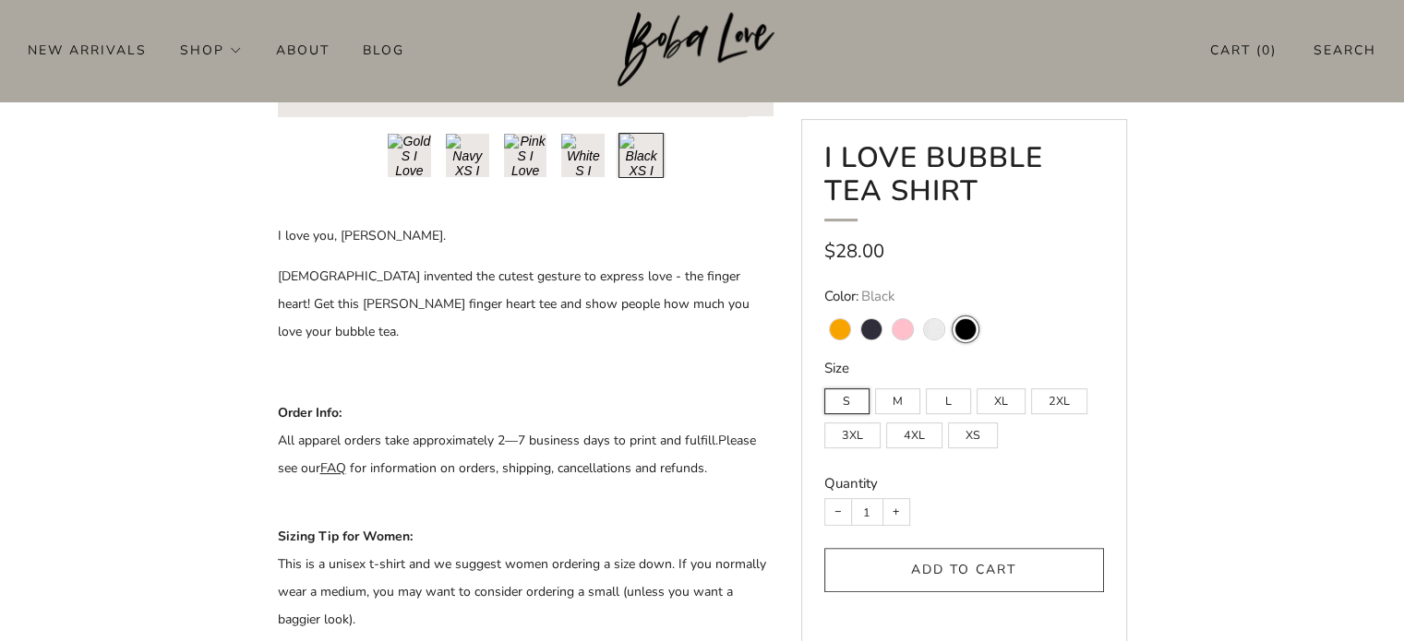
click at [565, 359] on p at bounding box center [526, 373] width 496 height 28
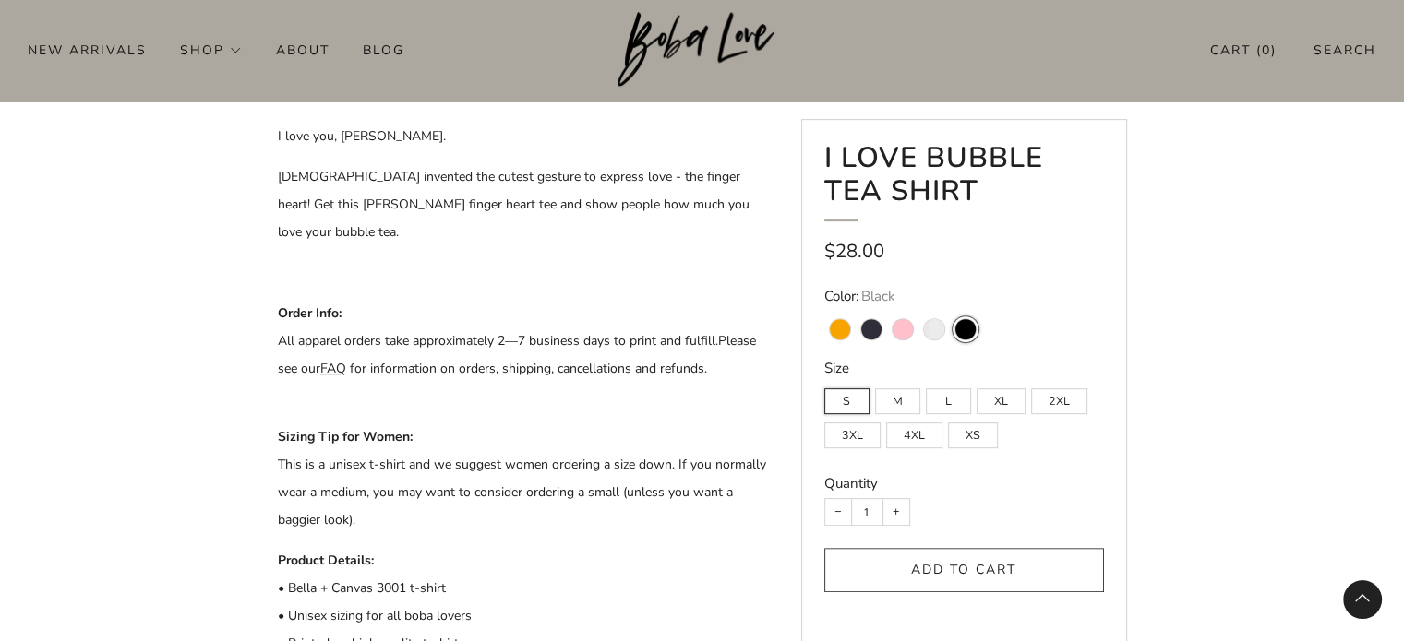
scroll to position [646, 0]
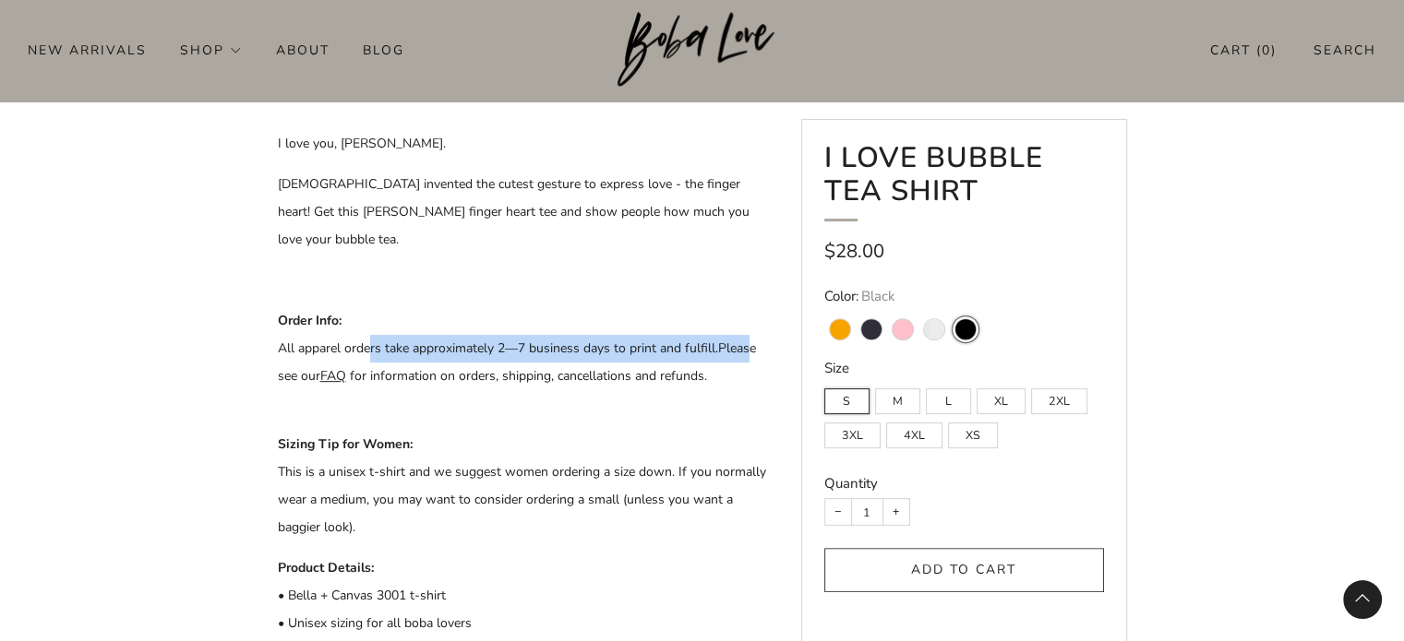
drag, startPoint x: 369, startPoint y: 322, endPoint x: 758, endPoint y: 334, distance: 388.7
click at [757, 334] on p "Order Info: All apparel orders take approximately 2 —7 business days to print a…" at bounding box center [526, 362] width 496 height 111
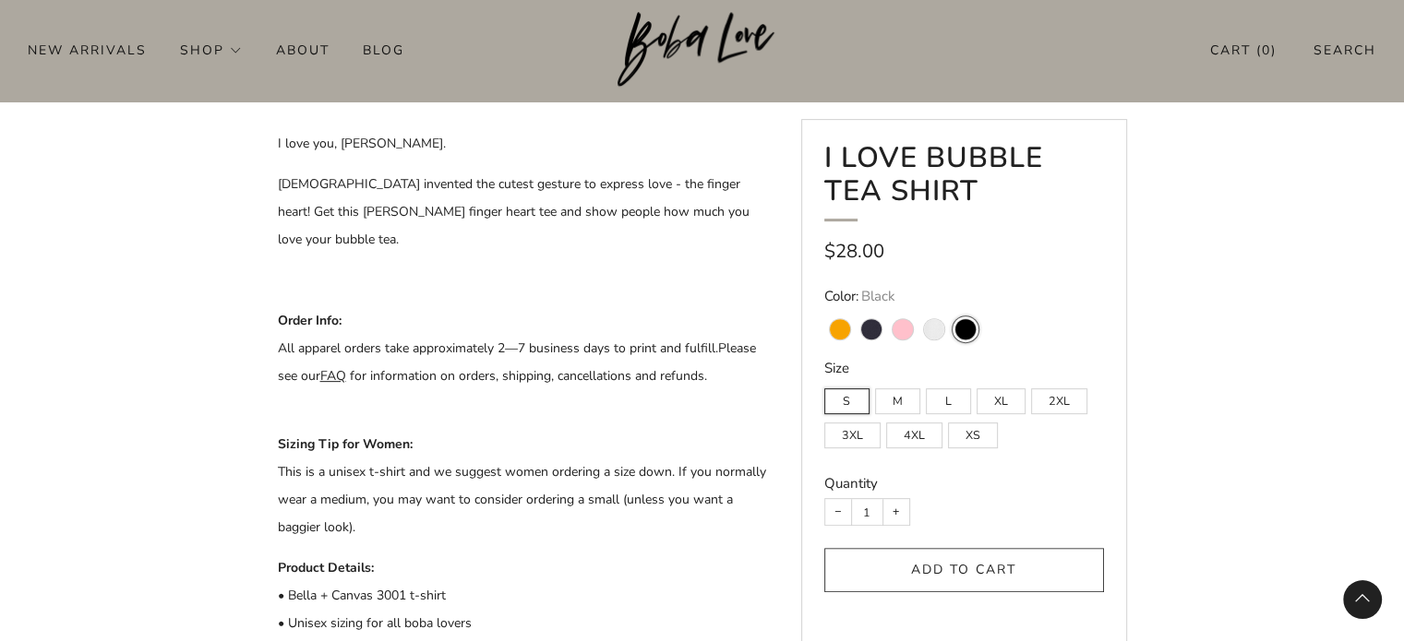
click at [761, 365] on p "Order Info: All apparel orders take approximately 2 —7 business days to print a…" at bounding box center [526, 362] width 496 height 111
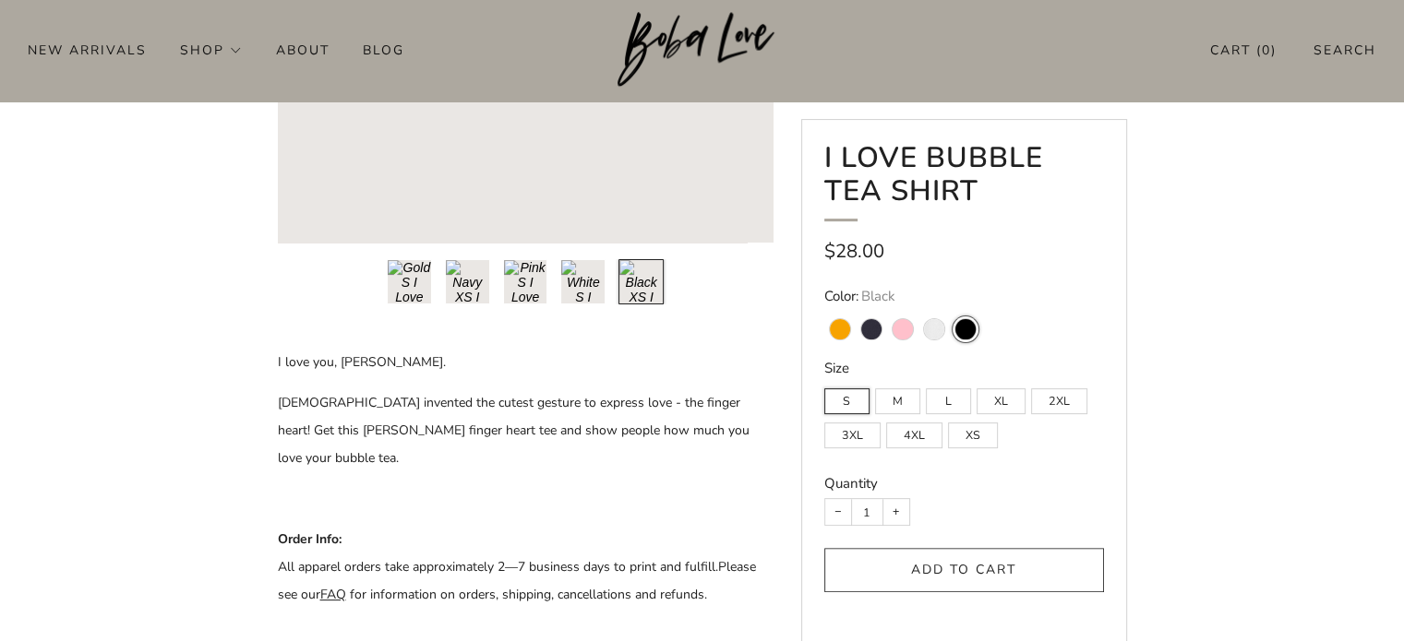
scroll to position [369, 0]
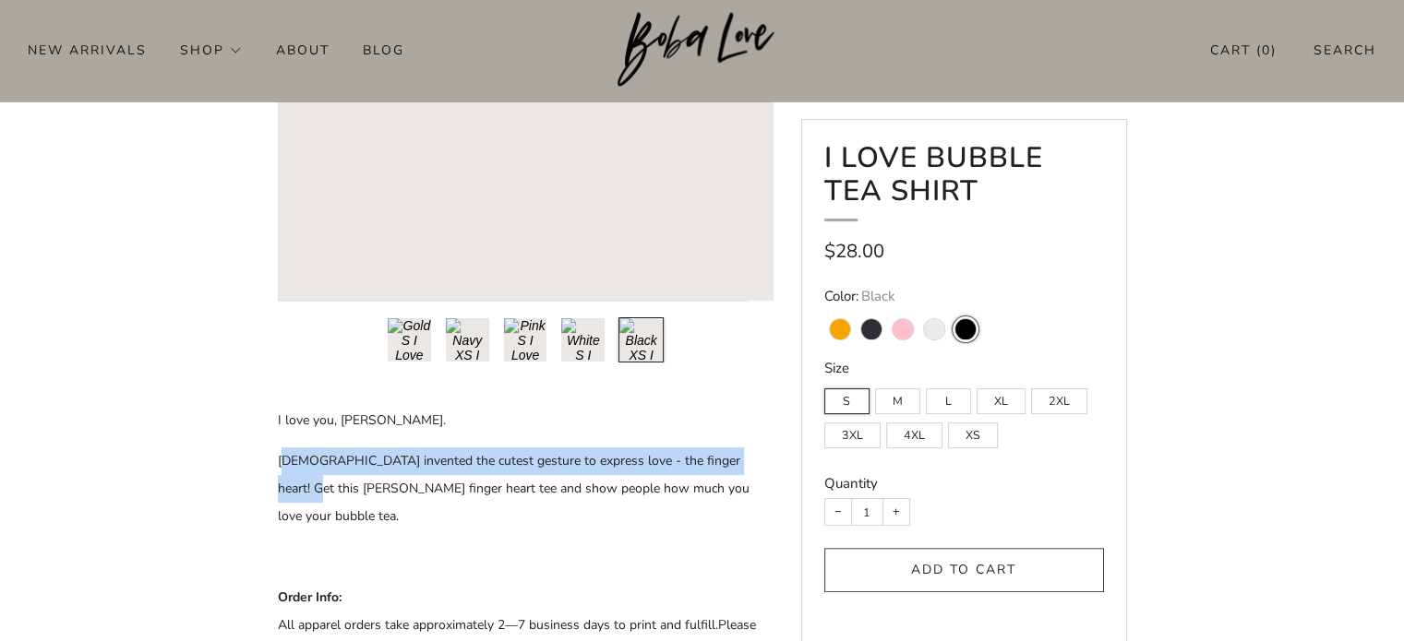
drag, startPoint x: 285, startPoint y: 455, endPoint x: 759, endPoint y: 466, distance: 473.6
click at [753, 458] on p "Koreans invented the cutest gesture to express love - the finger heart! Get thi…" at bounding box center [526, 489] width 496 height 83
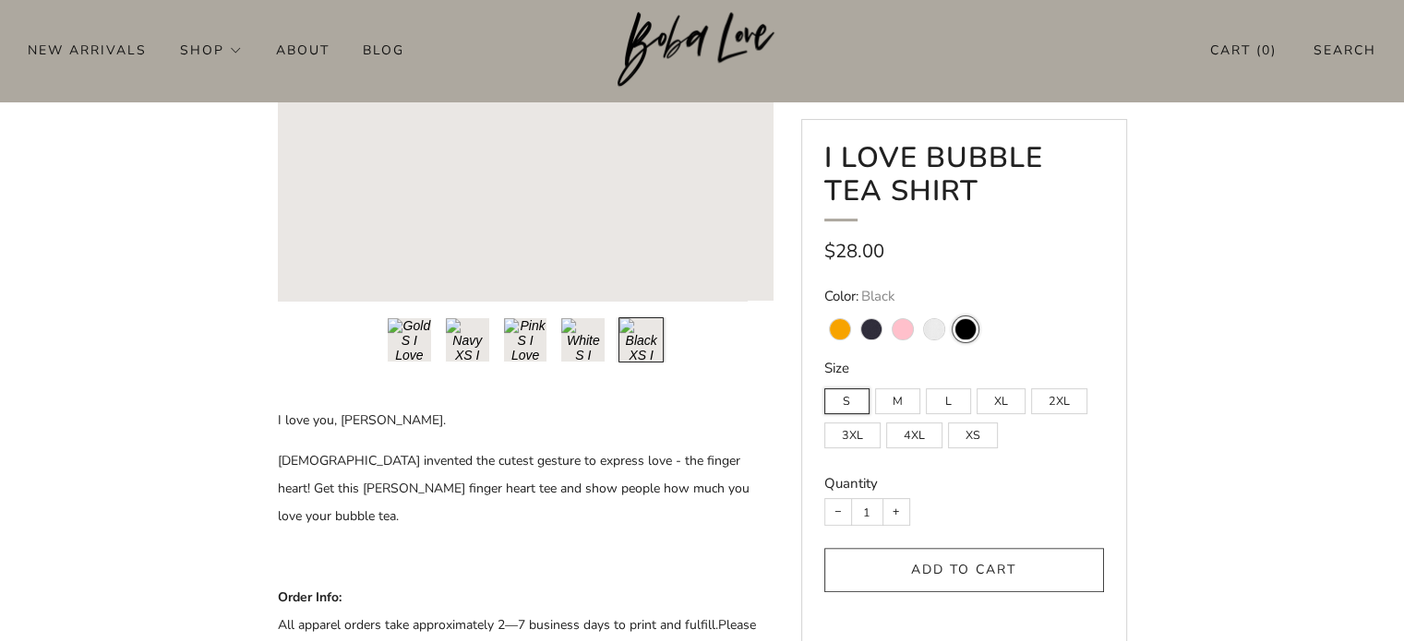
click at [749, 486] on p "Koreans invented the cutest gesture to express love - the finger heart! Get thi…" at bounding box center [526, 489] width 496 height 83
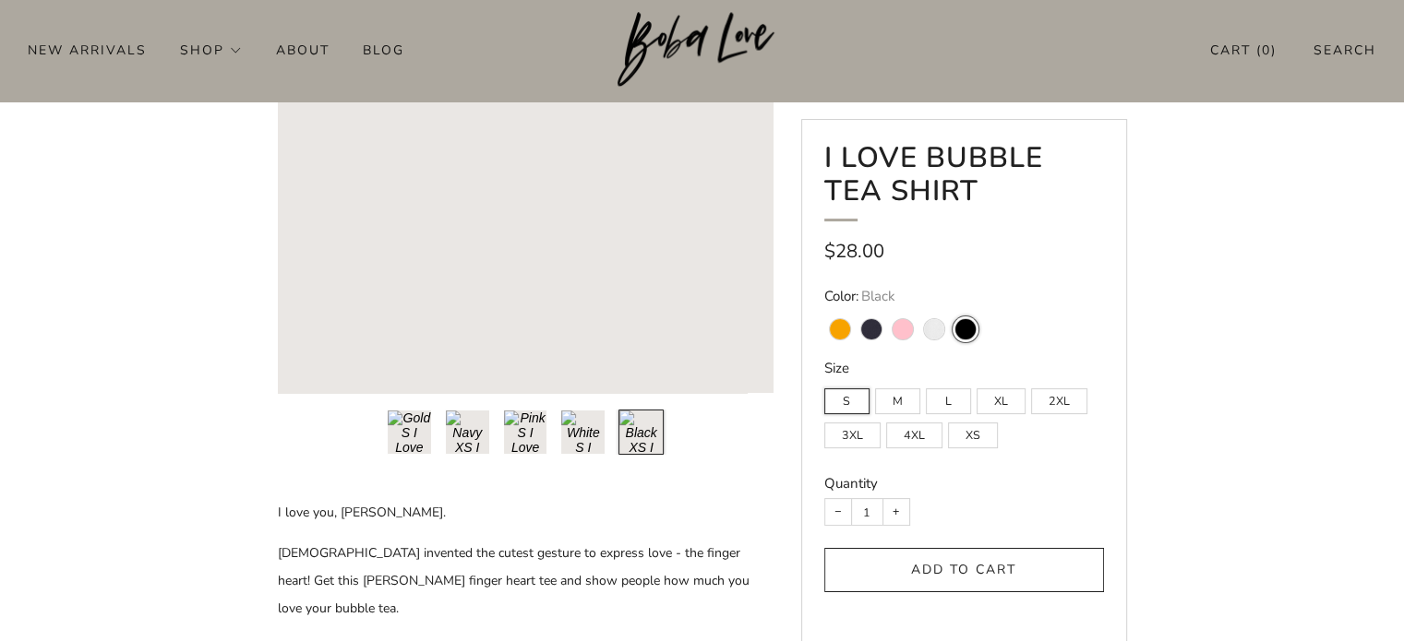
scroll to position [0, 0]
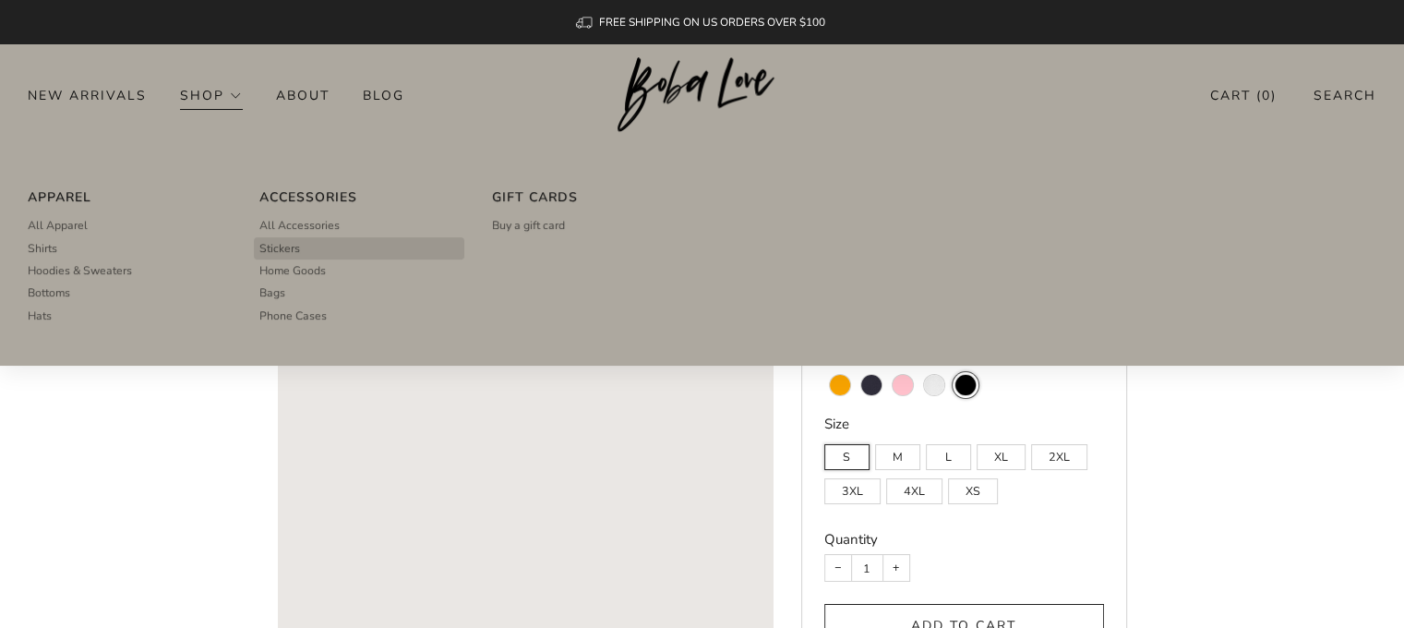
click at [298, 247] on span "Stickers" at bounding box center [279, 248] width 41 height 17
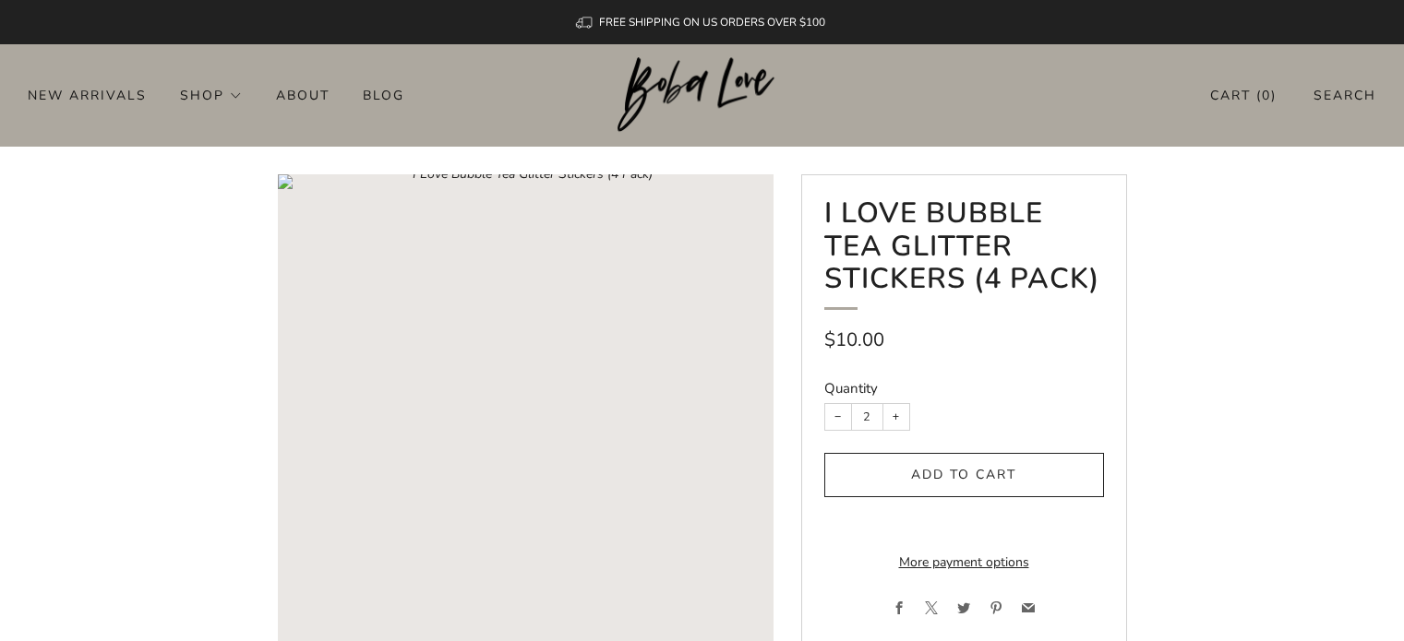
scroll to position [277, 0]
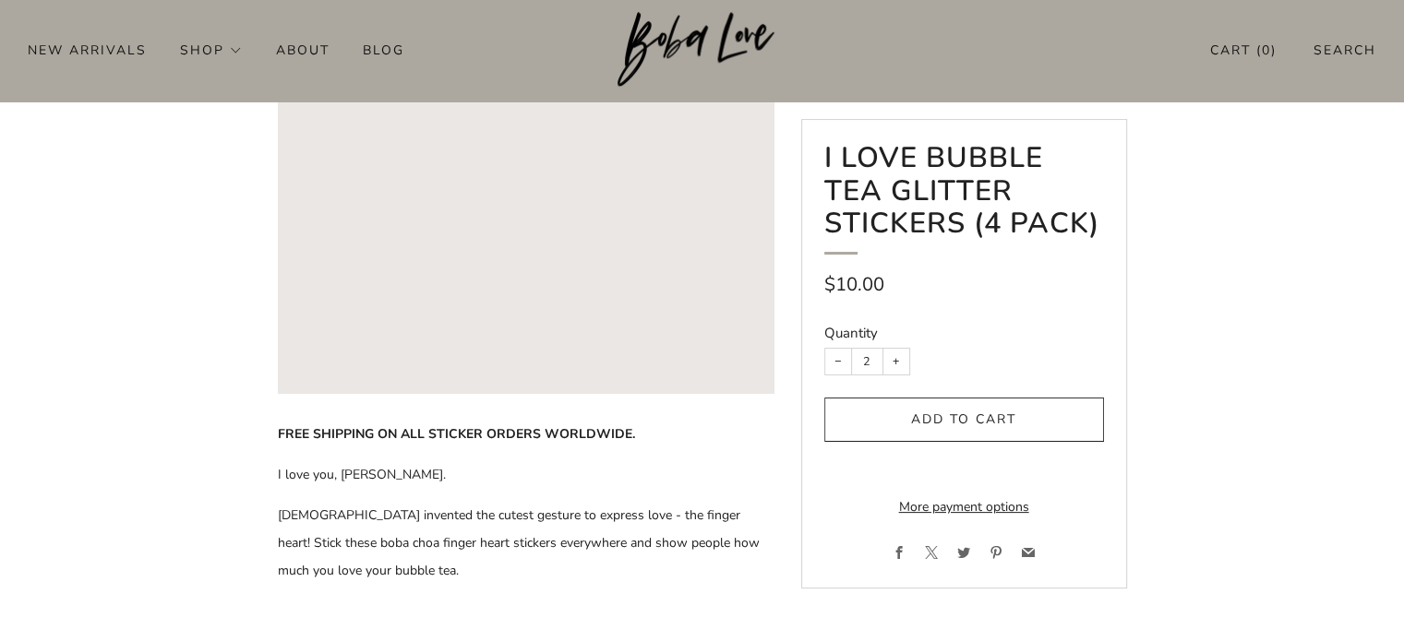
click at [893, 364] on button "+" at bounding box center [896, 362] width 26 height 26
type input "5"
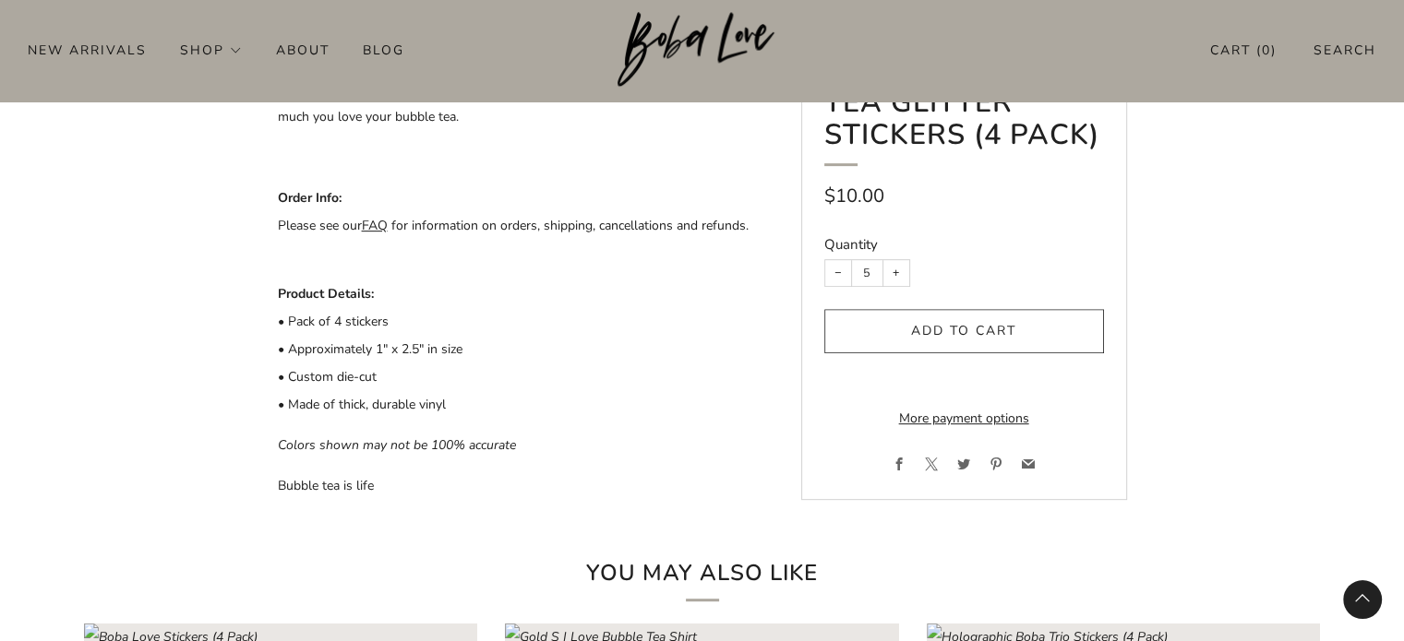
scroll to position [738, 0]
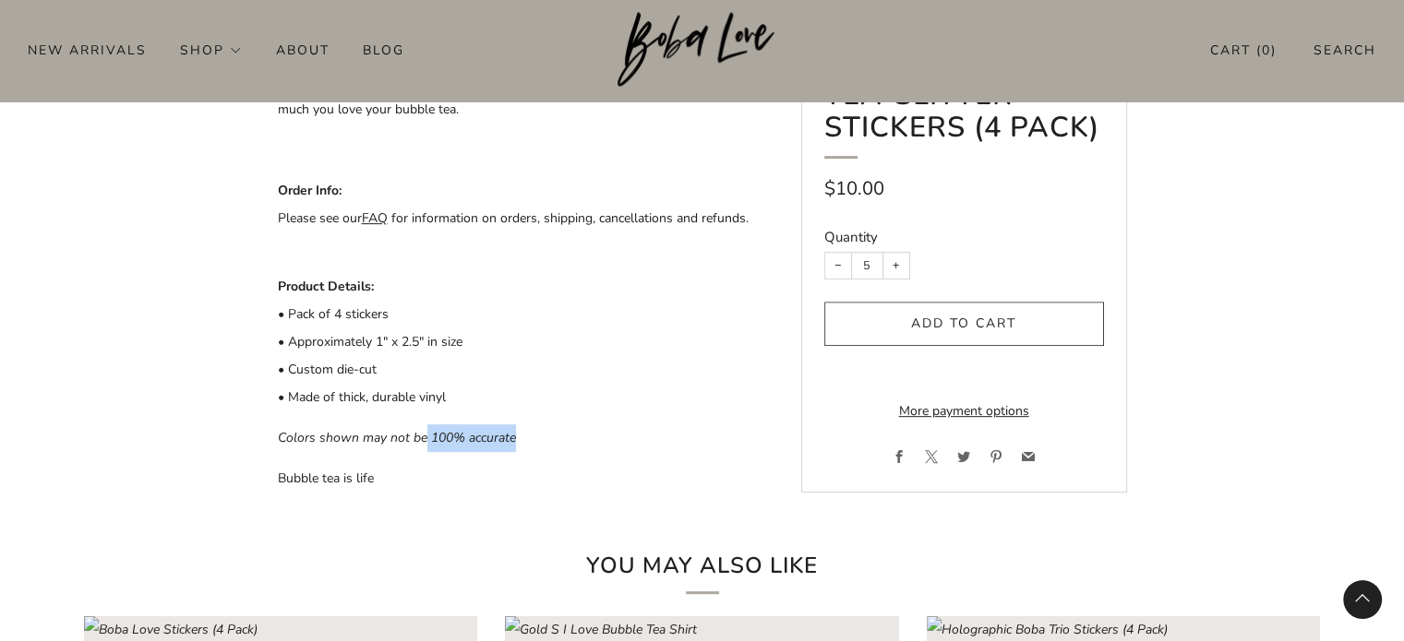
drag, startPoint x: 423, startPoint y: 437, endPoint x: 529, endPoint y: 436, distance: 106.1
click at [529, 436] on p "Colors shown may not be 100% accurate" at bounding box center [526, 439] width 496 height 28
click at [692, 413] on div "FREE SHIPPING ON ALL STICKER ORDERS WORLDWIDE. I love you, [PERSON_NAME]. [DEMO…" at bounding box center [526, 225] width 496 height 533
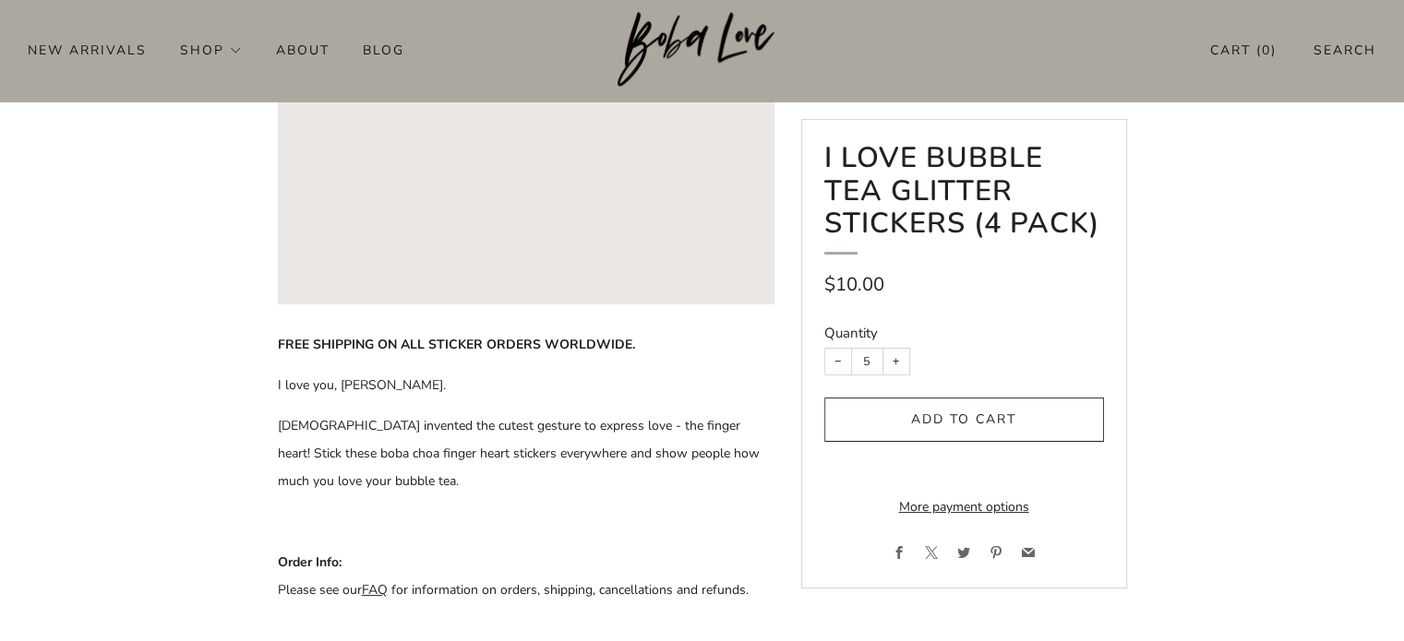
scroll to position [369, 0]
